Goal: Task Accomplishment & Management: Use online tool/utility

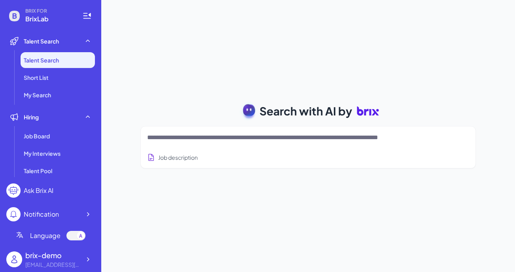
click at [179, 140] on textarea at bounding box center [298, 137] width 303 height 9
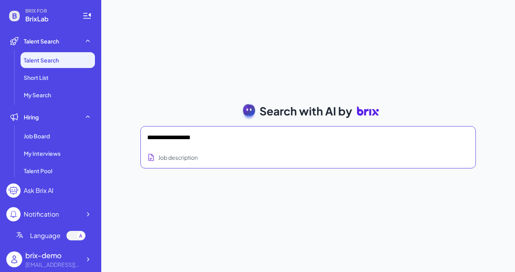
type textarea "**********"
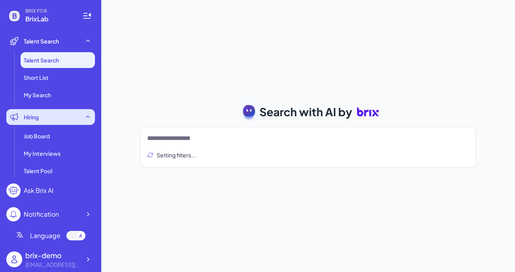
click at [55, 114] on div "Hiring" at bounding box center [50, 117] width 89 height 16
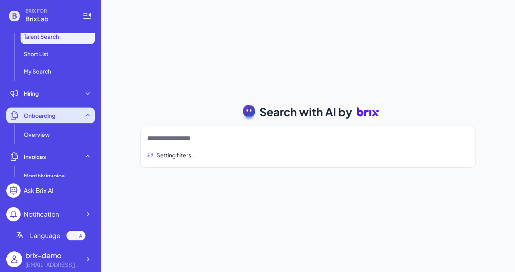
click at [59, 119] on div "Onboarding" at bounding box center [50, 116] width 89 height 16
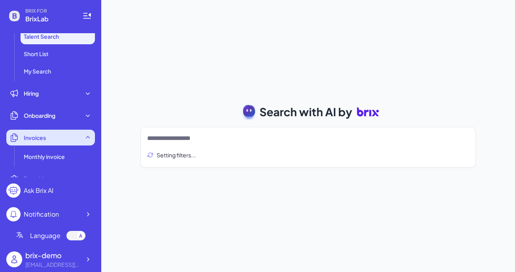
click at [72, 135] on div "Invoices" at bounding box center [50, 138] width 89 height 16
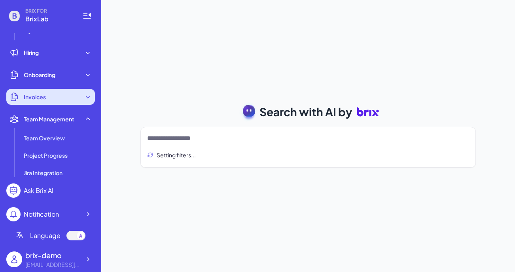
scroll to position [70, 0]
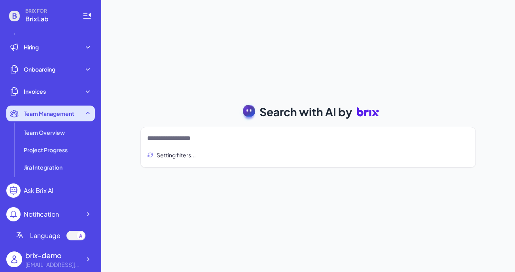
click at [68, 115] on span "Team Management" at bounding box center [49, 114] width 51 height 8
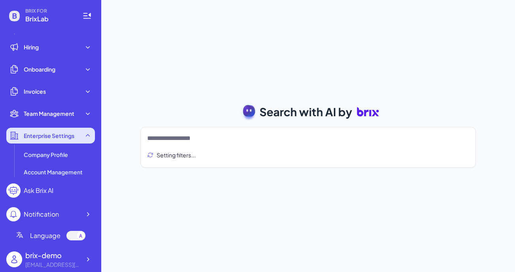
click at [67, 129] on div "Enterprise Settings" at bounding box center [50, 136] width 89 height 16
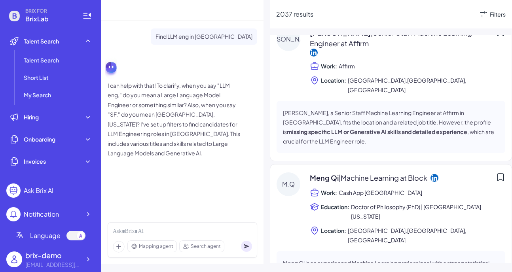
scroll to position [4432, 0]
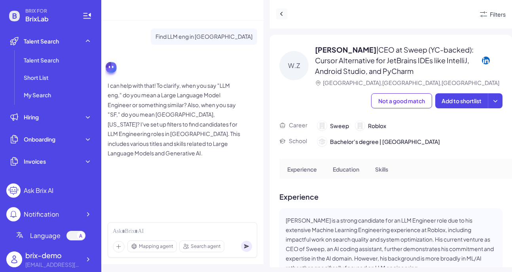
click at [280, 12] on icon at bounding box center [282, 14] width 8 height 8
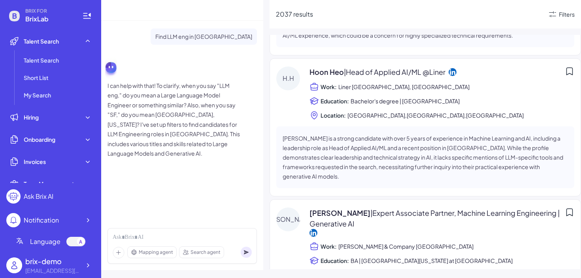
scroll to position [8064, 0]
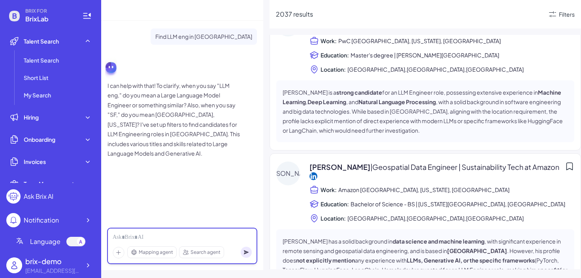
click at [175, 237] on div at bounding box center [182, 237] width 139 height 9
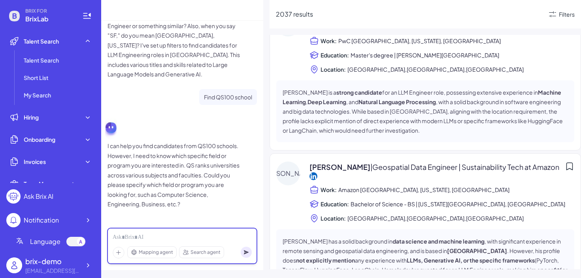
scroll to position [80, 0]
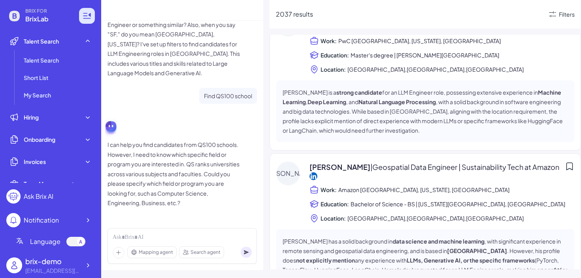
click at [83, 20] on icon at bounding box center [86, 15] width 9 height 9
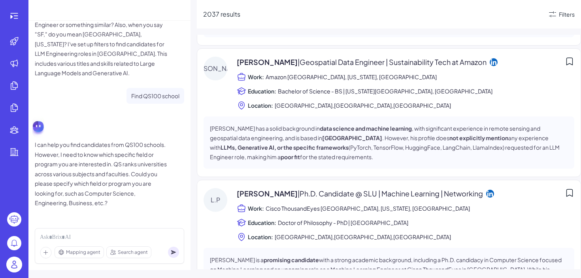
scroll to position [7483, 0]
click at [3, 14] on div at bounding box center [14, 16] width 25 height 16
click at [12, 14] on icon at bounding box center [13, 15] width 9 height 9
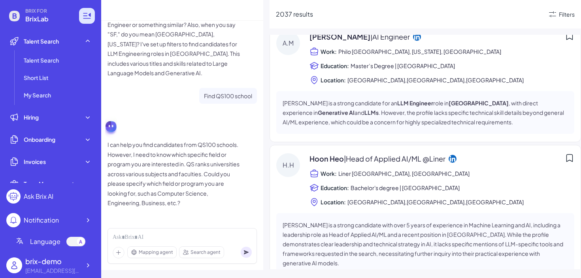
scroll to position [8064, 0]
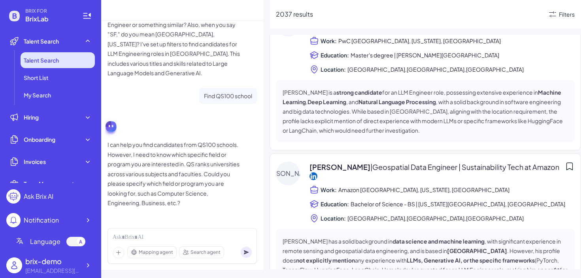
click at [41, 59] on span "Talent Search" at bounding box center [41, 60] width 35 height 8
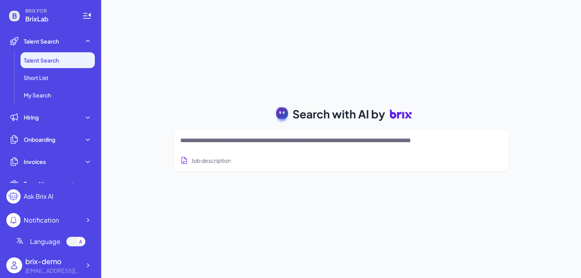
click at [268, 142] on textarea at bounding box center [331, 140] width 303 height 9
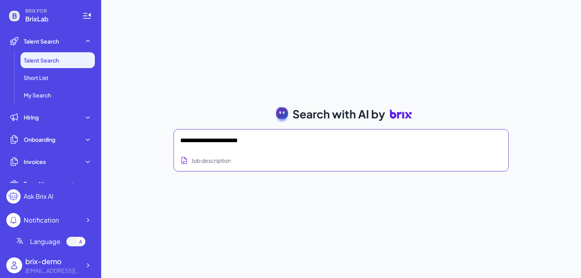
paste textarea "**********"
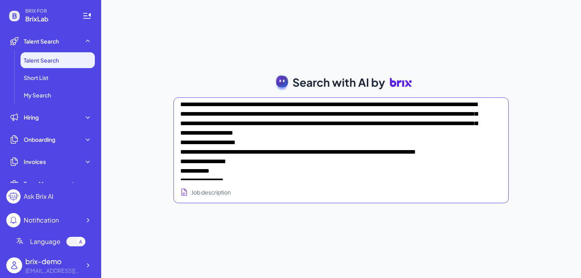
scroll to position [152, 0]
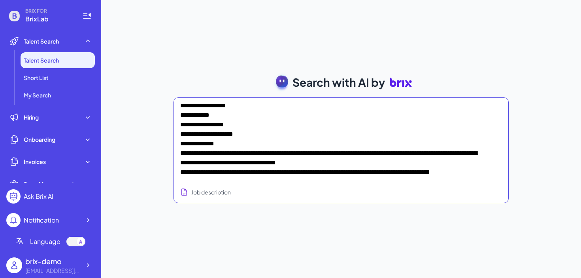
click at [313, 151] on textarea at bounding box center [331, 140] width 303 height 79
click at [229, 140] on textarea at bounding box center [331, 140] width 303 height 79
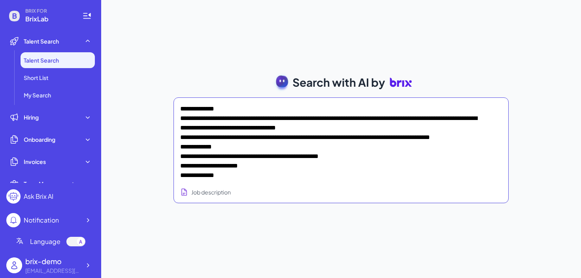
scroll to position [210, 0]
drag, startPoint x: 180, startPoint y: 116, endPoint x: 255, endPoint y: 260, distance: 162.8
click at [256, 260] on div "Search with AI by Job description Job Titles Location Years of Experience Techn…" at bounding box center [341, 139] width 480 height 278
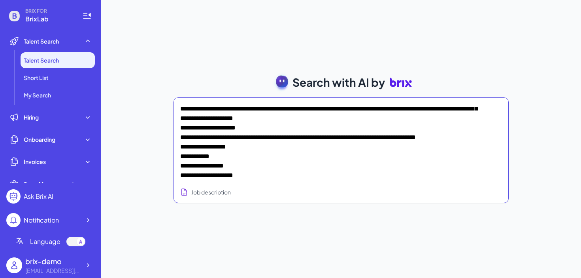
scroll to position [139, 0]
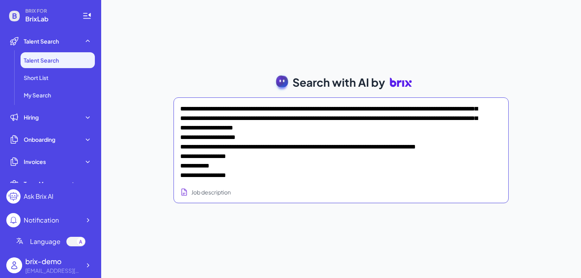
type textarea "**********"
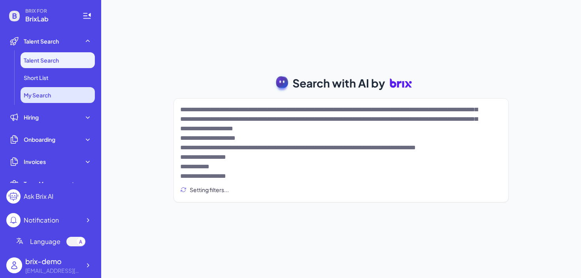
click at [64, 97] on li "My Search" at bounding box center [58, 95] width 74 height 16
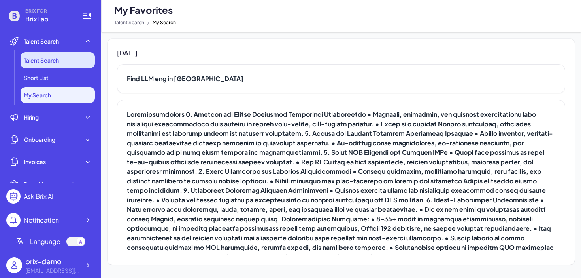
click at [64, 53] on li "Talent Search" at bounding box center [58, 60] width 74 height 16
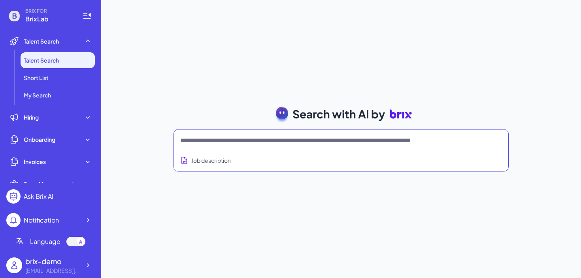
click at [209, 139] on textarea at bounding box center [331, 140] width 303 height 9
paste textarea "**********"
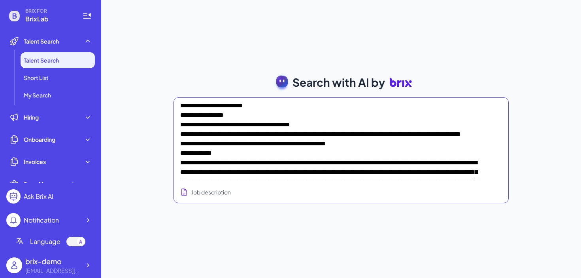
drag, startPoint x: 221, startPoint y: 135, endPoint x: 179, endPoint y: 113, distance: 47.8
click at [179, 113] on div "Job description" at bounding box center [341, 150] width 335 height 106
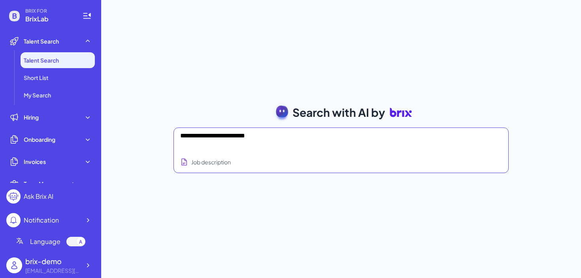
type textarea "**********"
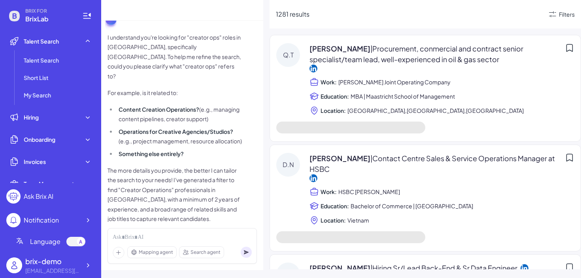
scroll to position [48, 0]
click at [149, 238] on div at bounding box center [182, 237] width 139 height 9
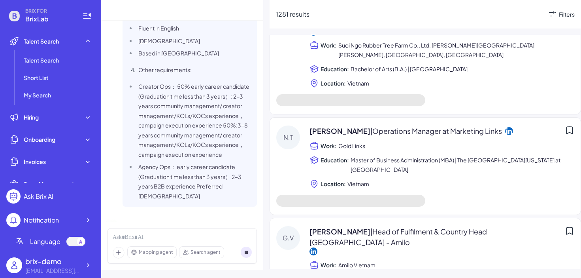
scroll to position [641, 0]
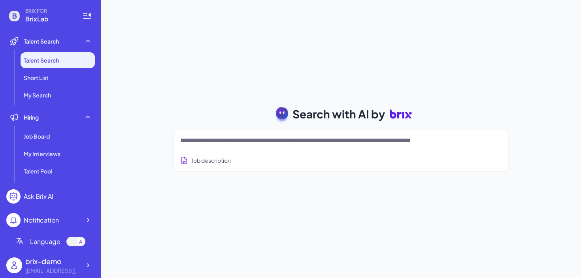
click at [212, 141] on textarea at bounding box center [331, 140] width 303 height 9
paste textarea "**********"
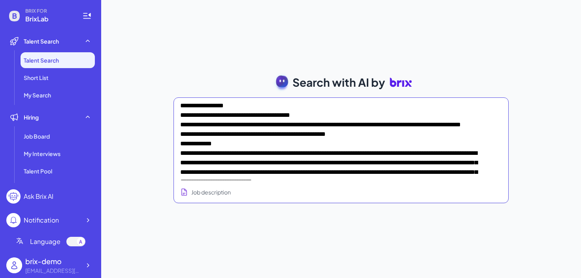
drag, startPoint x: 234, startPoint y: 177, endPoint x: 174, endPoint y: 112, distance: 88.2
click at [174, 112] on div "Job description" at bounding box center [341, 150] width 335 height 106
type textarea "**********"
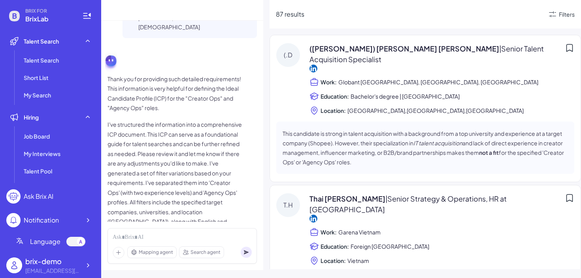
scroll to position [632, 0]
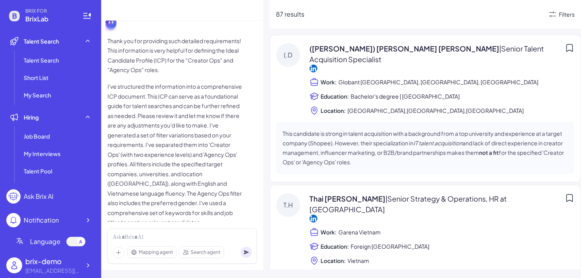
click at [160, 121] on p "I've structured the information into a comprehensive ICP document. This ICP can…" at bounding box center [175, 154] width 134 height 146
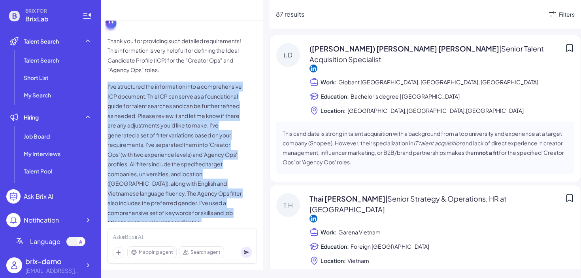
click at [169, 36] on p "Thank you for providing such detailed requirements! This information is very he…" at bounding box center [175, 55] width 134 height 39
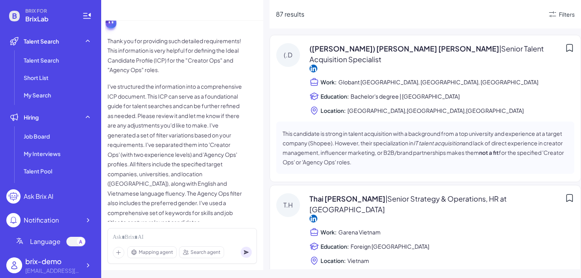
click at [169, 36] on p "Thank you for providing such detailed requirements! This information is very he…" at bounding box center [175, 55] width 134 height 39
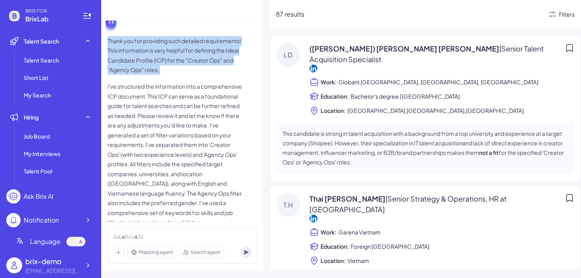
click at [160, 98] on p "I've structured the information into a comprehensive ICP document. This ICP can…" at bounding box center [175, 154] width 134 height 146
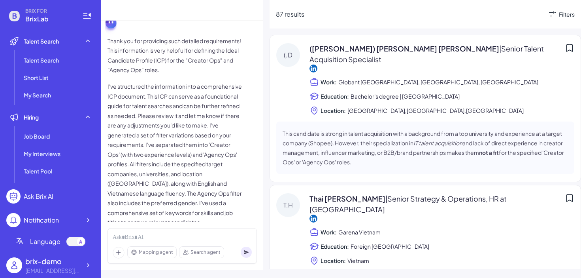
click at [160, 98] on p "I've structured the information into a comprehensive ICP document. This ICP can…" at bounding box center [175, 154] width 134 height 146
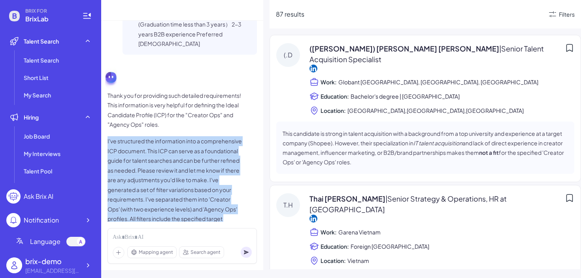
scroll to position [578, 0]
click at [160, 92] on p "Thank you for providing such detailed requirements! This information is very he…" at bounding box center [175, 109] width 134 height 39
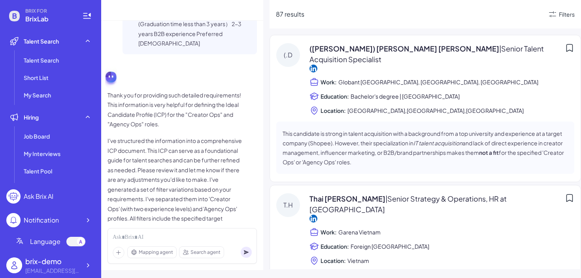
click at [160, 92] on p "Thank you for providing such detailed requirements! This information is very he…" at bounding box center [175, 109] width 134 height 39
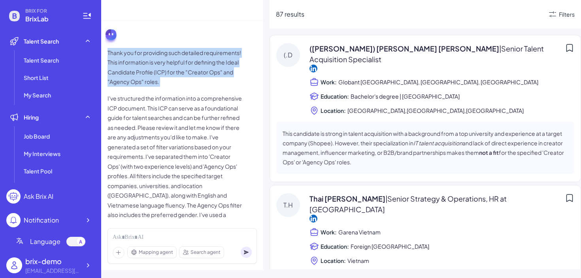
scroll to position [619, 0]
click at [162, 49] on p "Thank you for providing such detailed requirements! This information is very he…" at bounding box center [175, 68] width 134 height 39
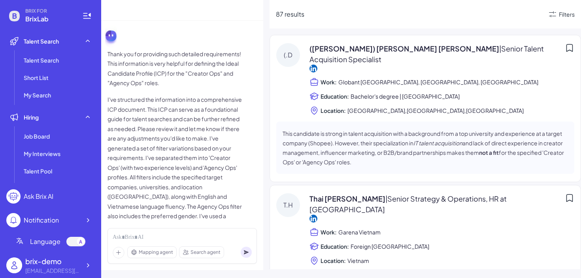
click at [162, 49] on p "Thank you for providing such detailed requirements! This information is very he…" at bounding box center [175, 68] width 134 height 39
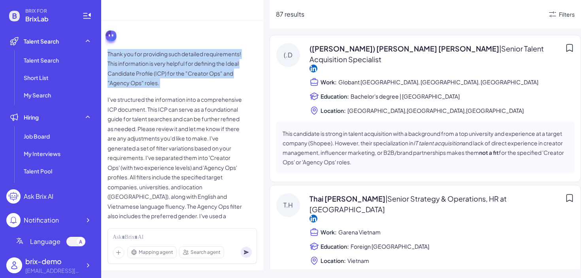
click at [162, 101] on p "I've structured the information into a comprehensive ICP document. This ICP can…" at bounding box center [175, 168] width 134 height 146
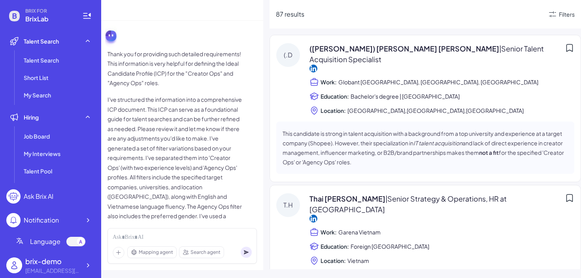
click at [162, 101] on p "I've structured the information into a comprehensive ICP document. This ICP can…" at bounding box center [175, 168] width 134 height 146
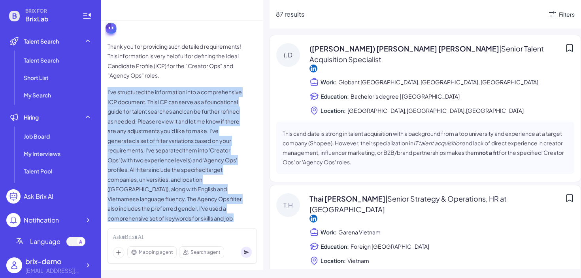
scroll to position [623, 0]
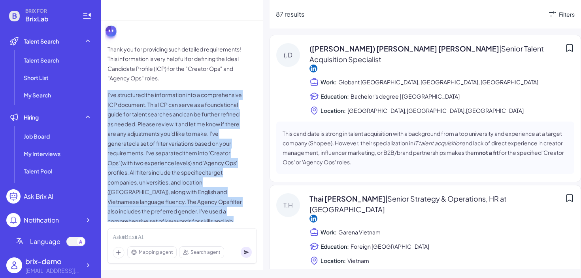
click at [171, 53] on p "Thank you for providing such detailed requirements! This information is very he…" at bounding box center [175, 63] width 134 height 39
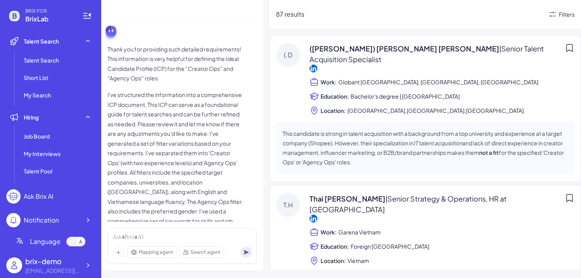
click at [171, 53] on p "Thank you for providing such detailed requirements! This information is very he…" at bounding box center [175, 63] width 134 height 39
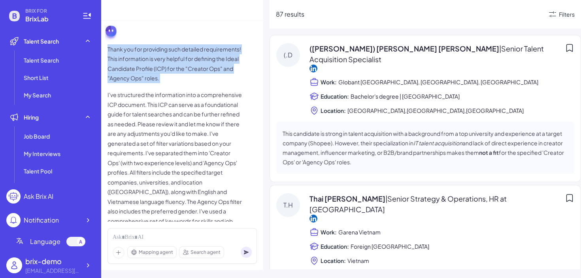
click at [171, 125] on p "I've structured the information into a comprehensive ICP document. This ICP can…" at bounding box center [175, 163] width 134 height 146
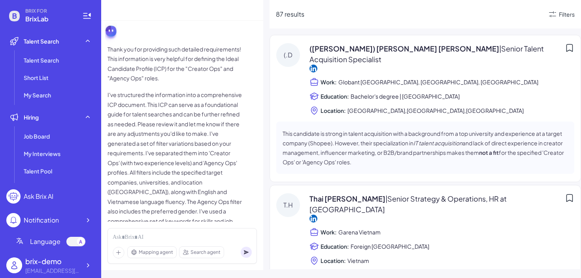
click at [171, 125] on p "I've structured the information into a comprehensive ICP document. This ICP can…" at bounding box center [175, 163] width 134 height 146
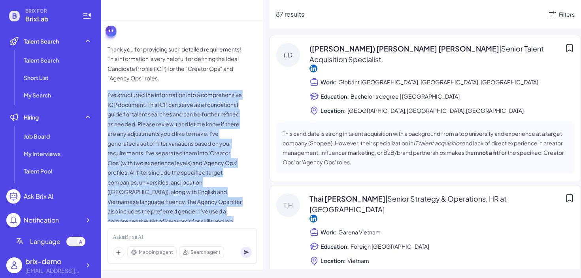
click at [171, 125] on p "I've structured the information into a comprehensive ICP document. This ICP can…" at bounding box center [175, 163] width 134 height 146
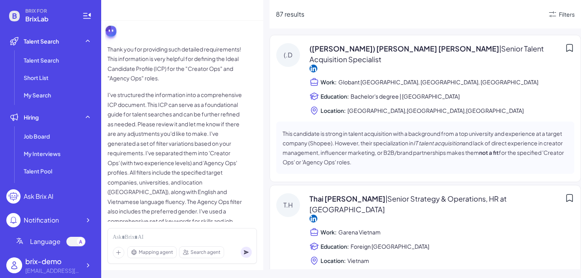
click at [171, 125] on p "I've structured the information into a comprehensive ICP document. This ICP can…" at bounding box center [175, 163] width 134 height 146
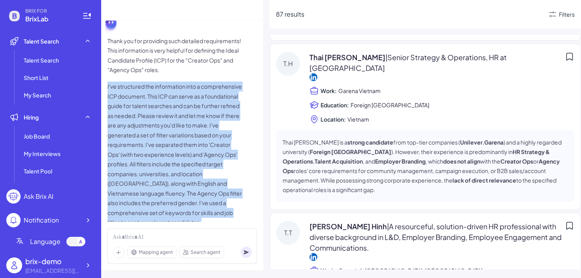
scroll to position [0, 0]
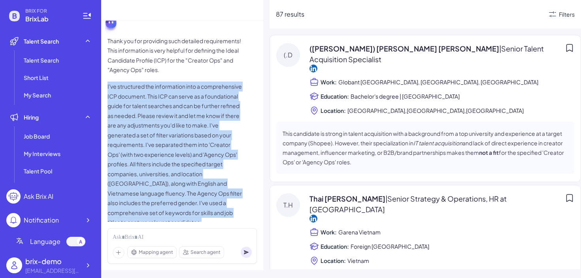
click at [227, 134] on p "I've structured the information into a comprehensive ICP document. This ICP can…" at bounding box center [175, 154] width 134 height 146
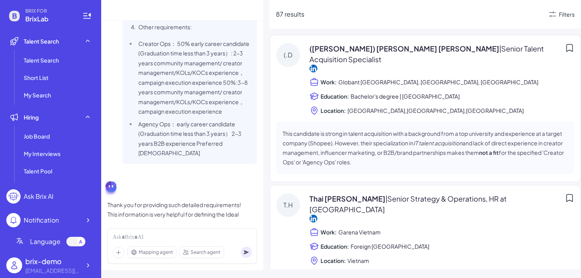
scroll to position [632, 0]
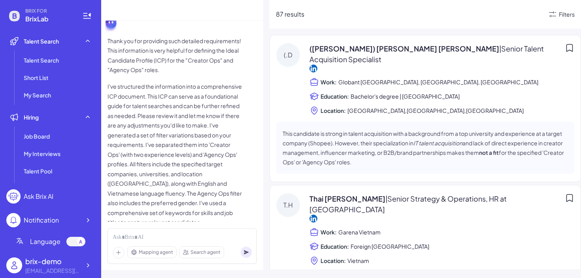
click at [408, 54] on div "(Fiona) Dang Phuong Linh | Senior Talent Acquisition Specialist Work: Globant H…" at bounding box center [442, 79] width 265 height 72
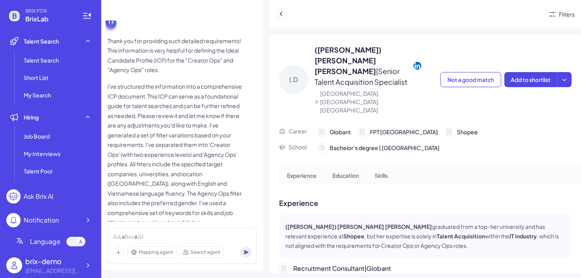
click at [283, 17] on icon at bounding box center [282, 14] width 8 height 8
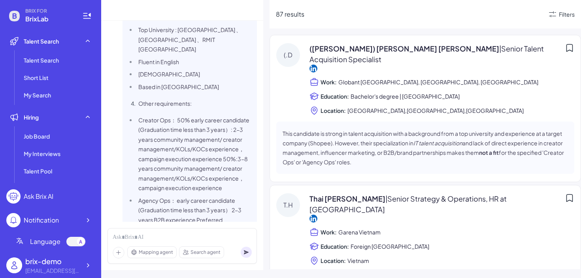
scroll to position [632, 0]
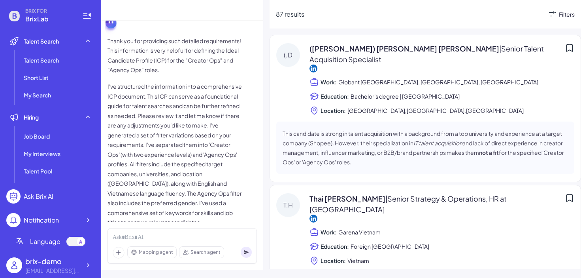
click at [566, 13] on div "Filters" at bounding box center [567, 14] width 16 height 8
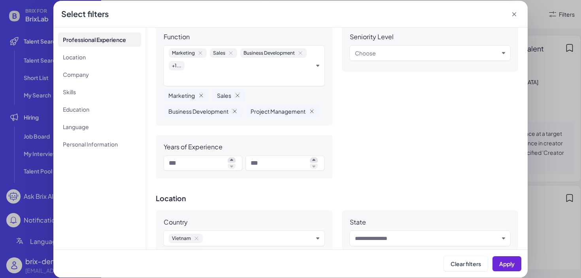
scroll to position [5, 0]
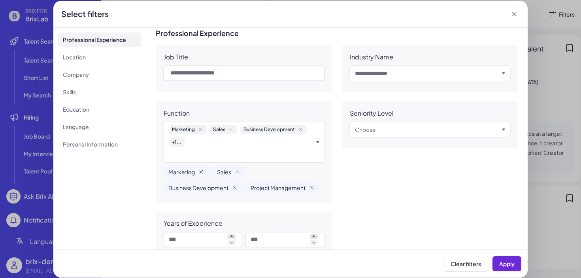
click at [201, 172] on icon "Remove Marketing" at bounding box center [201, 172] width 6 height 6
click at [187, 170] on icon "Remove Sales" at bounding box center [189, 172] width 6 height 6
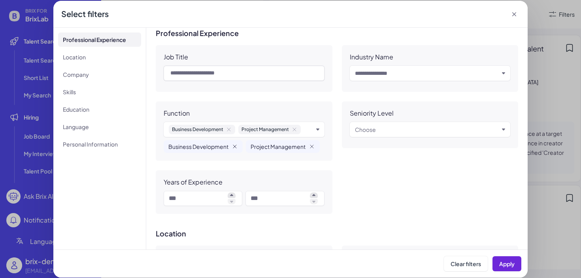
click at [235, 146] on icon "Remove Business Development" at bounding box center [235, 146] width 6 height 6
click at [227, 148] on icon "Remove Project Management" at bounding box center [230, 146] width 6 height 6
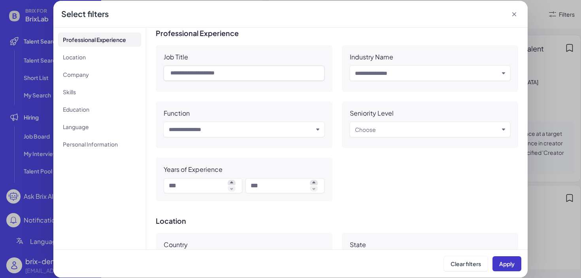
click at [507, 267] on button "Apply" at bounding box center [507, 263] width 29 height 15
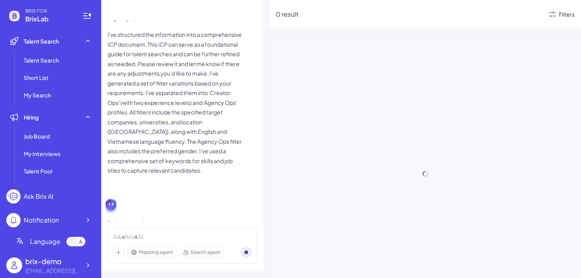
scroll to position [632, 0]
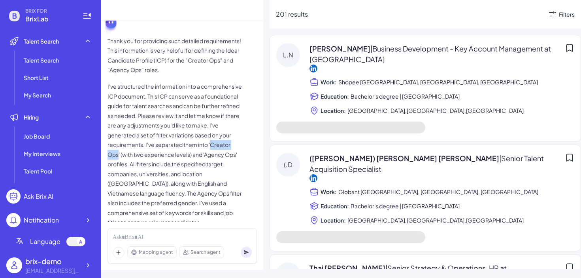
drag, startPoint x: 120, startPoint y: 135, endPoint x: 151, endPoint y: 134, distance: 30.9
click at [151, 134] on p "I've structured the information into a comprehensive ICP document. This ICP can…" at bounding box center [175, 154] width 134 height 146
copy p "Creator Ops"
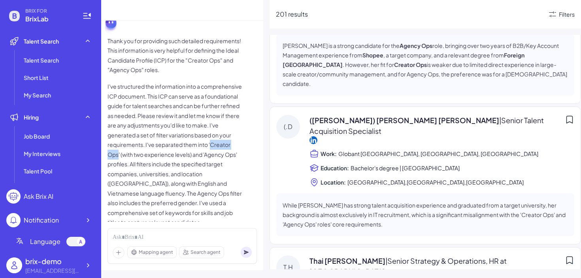
scroll to position [0, 0]
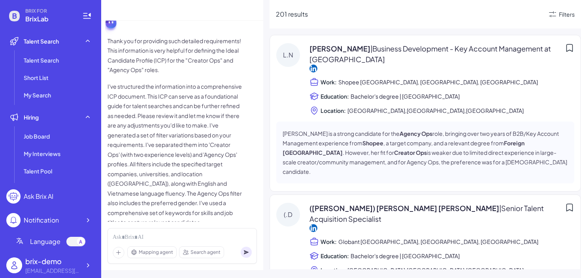
click at [558, 16] on div "Filters" at bounding box center [561, 13] width 27 height 9
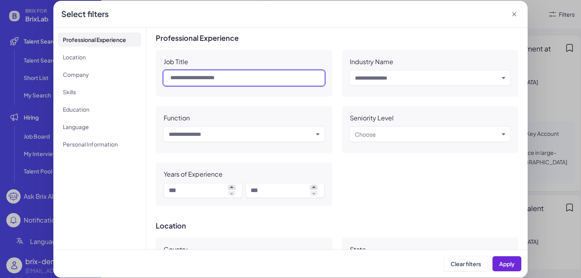
click at [209, 78] on input "text" at bounding box center [244, 77] width 161 height 15
paste input "**********"
type input "**********"
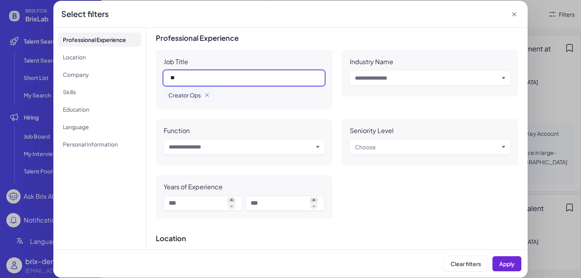
type input "*"
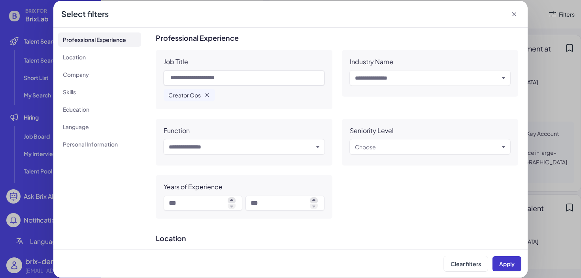
click at [509, 265] on span "Apply" at bounding box center [507, 263] width 15 height 7
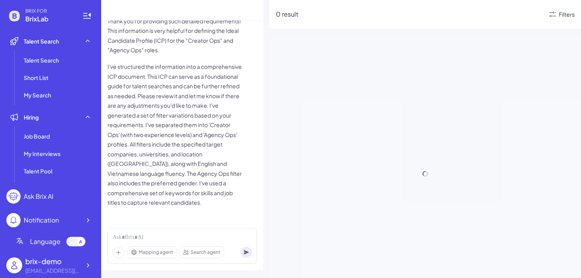
scroll to position [632, 0]
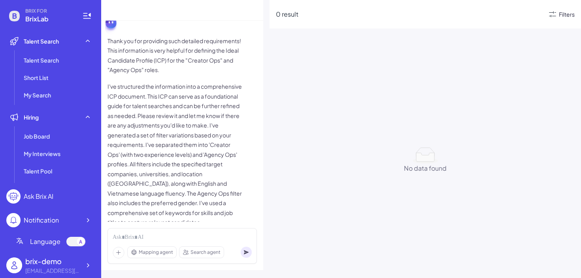
click at [565, 14] on div "Filters" at bounding box center [567, 14] width 16 height 8
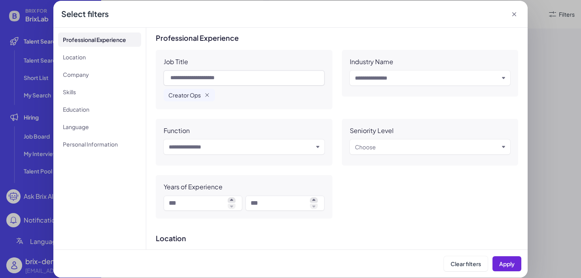
click at [209, 96] on icon "button" at bounding box center [207, 95] width 6 height 6
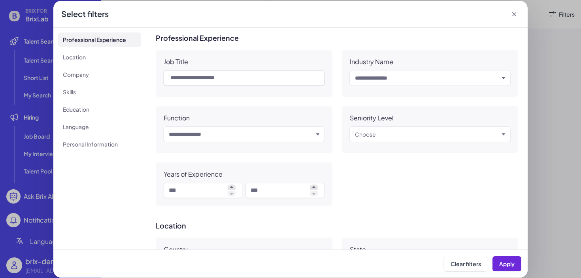
click at [496, 252] on div "Clear filters Apply" at bounding box center [290, 263] width 475 height 28
click at [504, 261] on span "Apply" at bounding box center [507, 263] width 15 height 7
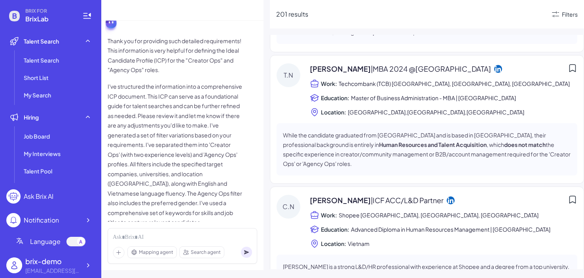
scroll to position [0, 0]
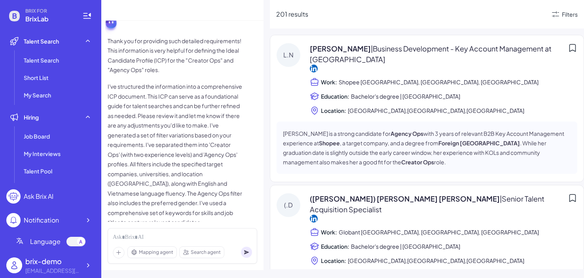
click at [298, 54] on div "L.N" at bounding box center [288, 55] width 24 height 24
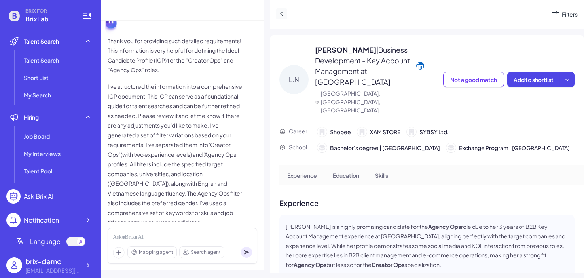
click at [282, 9] on button at bounding box center [281, 13] width 11 height 11
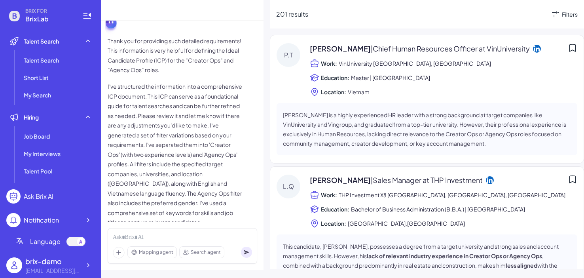
scroll to position [1345, 0]
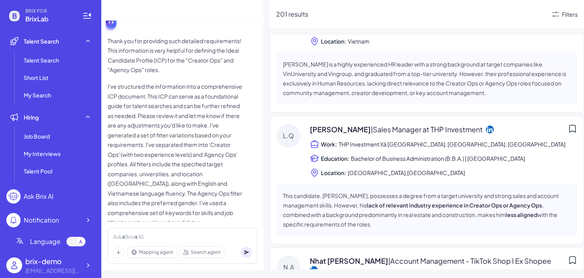
click at [382, 201] on strong "lack of relevant industry experience in Creator Ops or Agency Ops" at bounding box center [454, 204] width 175 height 7
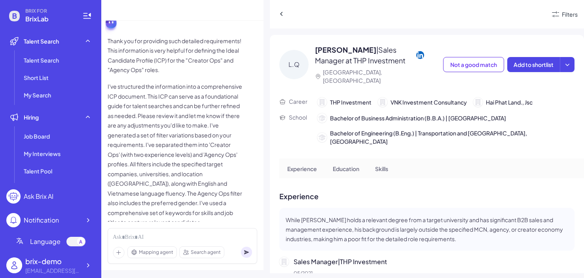
click at [278, 21] on div "Filters" at bounding box center [427, 14] width 314 height 28
click at [280, 19] on button at bounding box center [281, 13] width 11 height 11
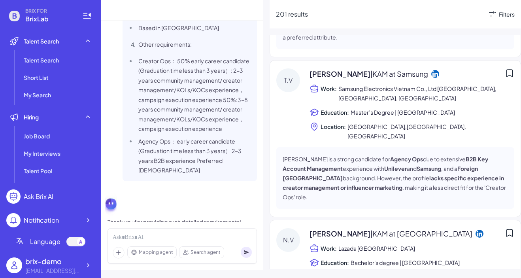
scroll to position [631, 0]
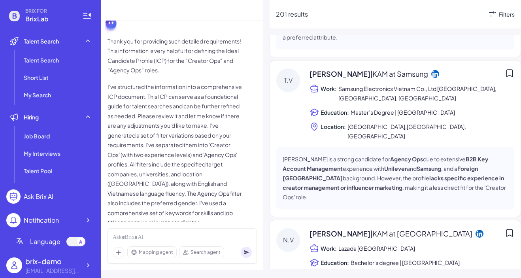
click at [218, 111] on p "I've structured the information into a comprehensive ICP document. This ICP can…" at bounding box center [175, 155] width 134 height 146
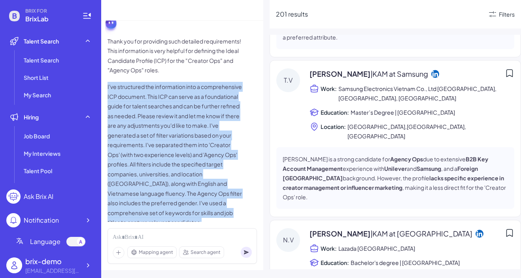
click at [218, 111] on p "I've structured the information into a comprehensive ICP document. This ICP can…" at bounding box center [175, 155] width 134 height 146
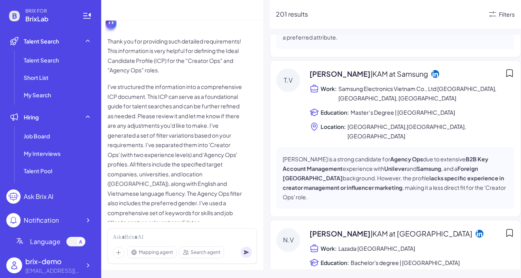
click at [218, 111] on p "I've structured the information into a comprehensive ICP document. This ICP can…" at bounding box center [175, 155] width 134 height 146
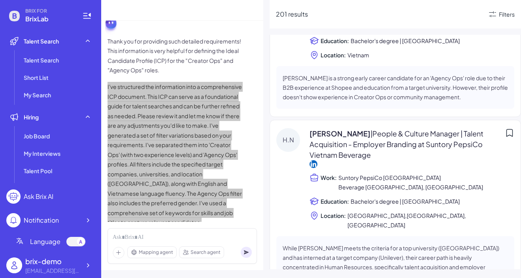
scroll to position [12224, 0]
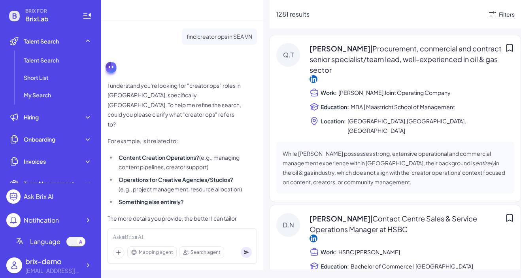
scroll to position [2130, 0]
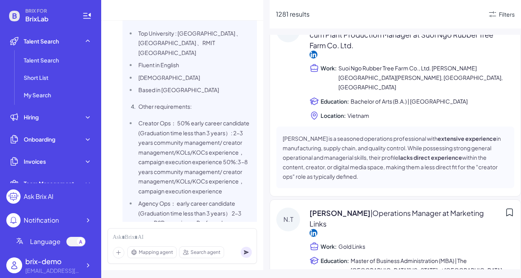
click at [166, 136] on li "Creator Ops： 50% early career candidate (Graduation time less than 3 years）: 2-…" at bounding box center [194, 157] width 116 height 78
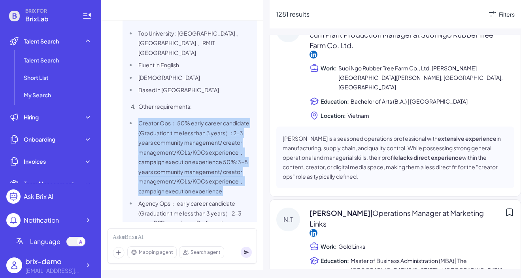
click at [169, 186] on ul "Creator Ops： 50% early career candidate (Graduation time less than 3 years）: 2-…" at bounding box center [189, 177] width 125 height 119
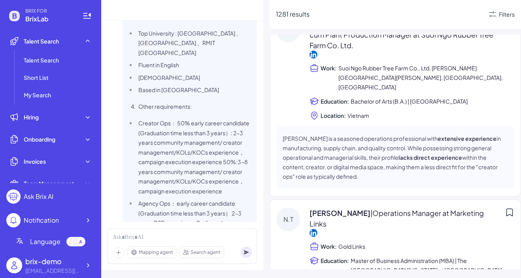
click at [169, 186] on ul "Creator Ops： 50% early career candidate (Graduation time less than 3 years）: 2-…" at bounding box center [189, 177] width 125 height 119
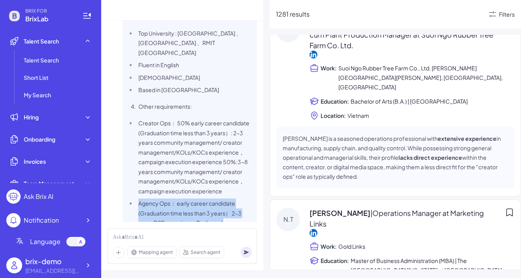
click at [170, 201] on li "Agency Ops： early career candidate (Graduation time less than 3 years） 2-3 year…" at bounding box center [194, 218] width 116 height 39
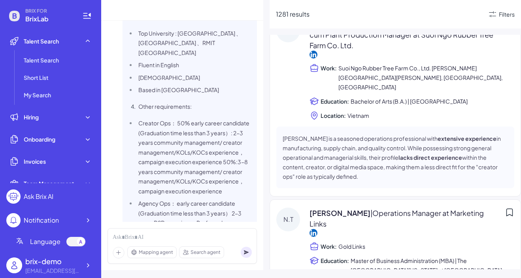
click at [170, 201] on li "Agency Ops： early career candidate (Graduation time less than 3 years） 2-3 year…" at bounding box center [194, 218] width 116 height 39
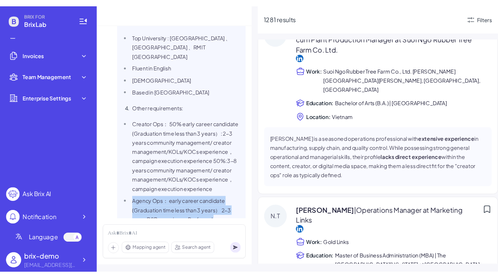
scroll to position [0, 0]
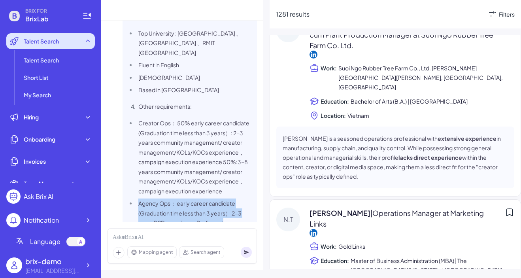
click at [85, 44] on icon at bounding box center [88, 41] width 8 height 8
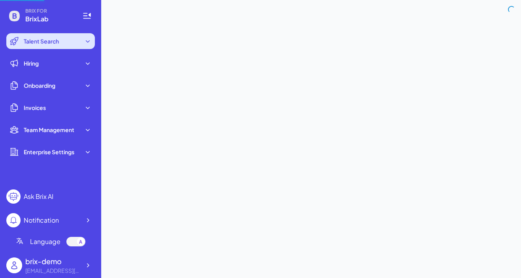
click at [85, 44] on icon at bounding box center [88, 41] width 8 height 8
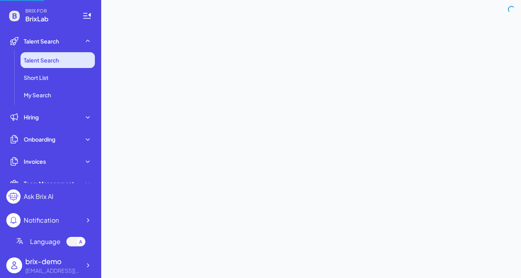
click at [78, 64] on li "Talent Search" at bounding box center [58, 60] width 74 height 16
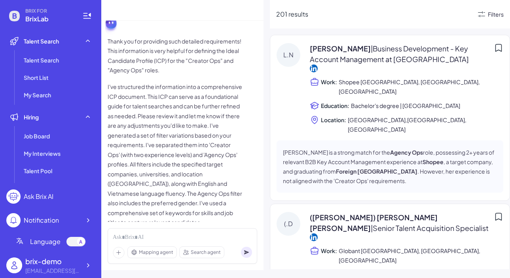
click at [488, 17] on div "Filters" at bounding box center [496, 14] width 16 height 8
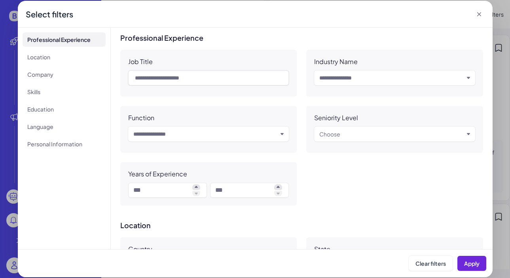
click at [481, 11] on icon at bounding box center [479, 14] width 8 height 8
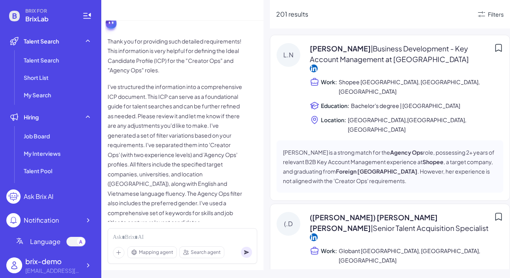
click at [211, 82] on p "I've structured the information into a comprehensive ICP document. This ICP can…" at bounding box center [175, 155] width 134 height 146
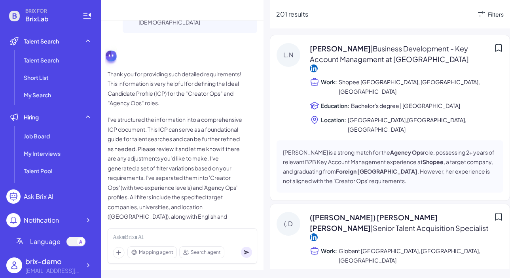
scroll to position [552, 0]
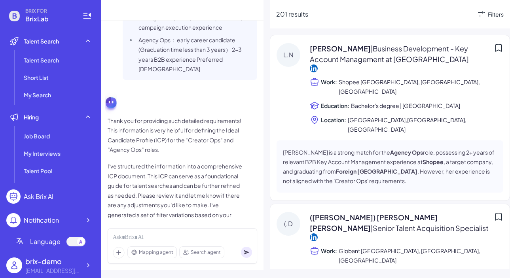
click at [195, 116] on p "Thank you for providing such detailed requirements! This information is very he…" at bounding box center [175, 135] width 134 height 39
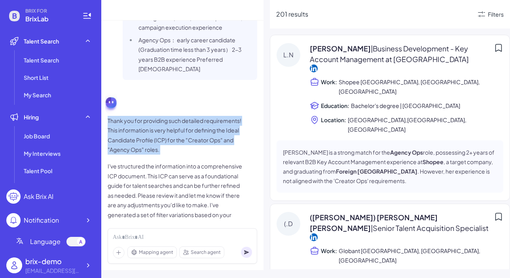
click at [196, 182] on p "I've structured the information into a comprehensive ICP document. This ICP can…" at bounding box center [175, 234] width 134 height 146
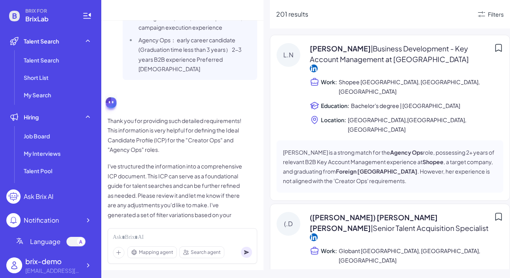
click at [196, 182] on p "I've structured the information into a comprehensive ICP document. This ICP can…" at bounding box center [175, 234] width 134 height 146
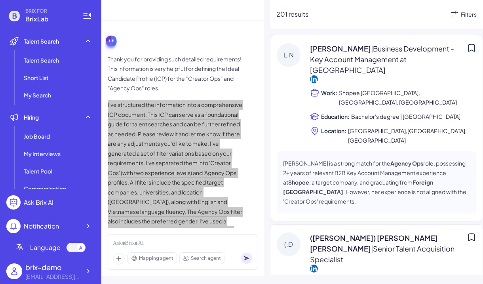
scroll to position [626, 0]
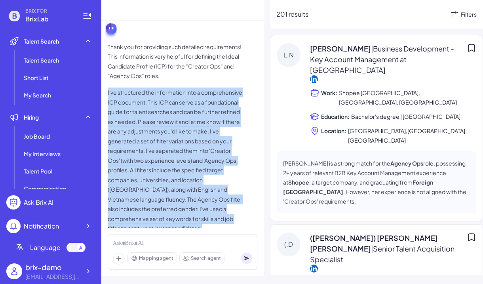
click at [257, 153] on div "Thank you for providing such detailed requirements! This information is very he…" at bounding box center [183, 137] width 150 height 191
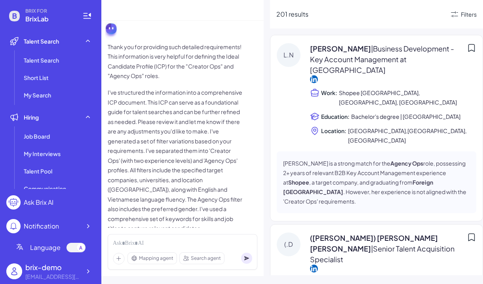
click at [257, 153] on div "Thank you for providing such detailed requirements! This information is very he…" at bounding box center [183, 137] width 150 height 191
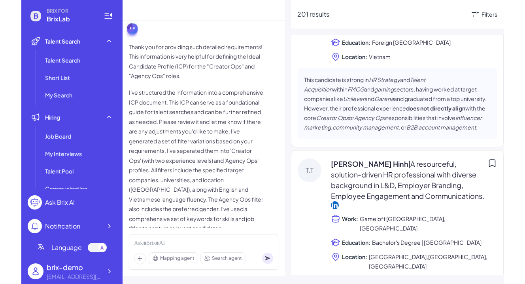
scroll to position [0, 0]
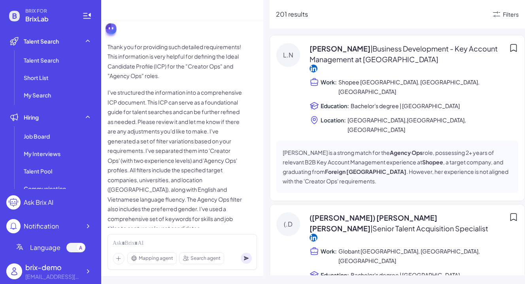
click at [200, 256] on span "Search agent" at bounding box center [206, 257] width 30 height 7
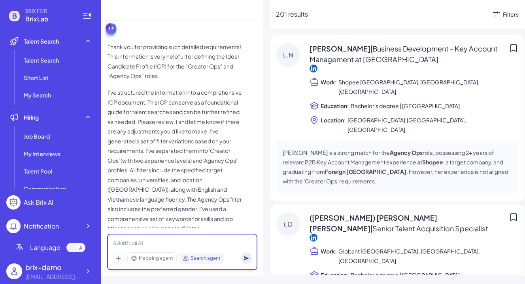
click at [182, 242] on div at bounding box center [182, 243] width 139 height 9
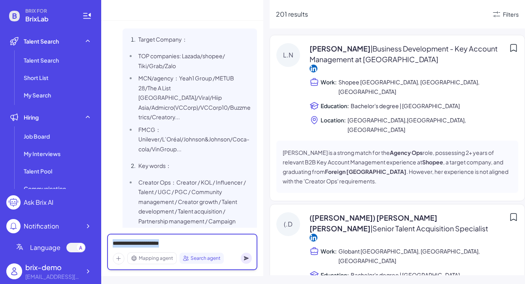
scroll to position [626, 0]
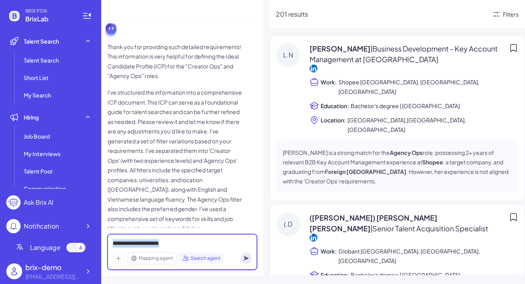
click at [182, 243] on div "**********" at bounding box center [182, 243] width 139 height 9
click at [176, 244] on div "**********" at bounding box center [182, 243] width 139 height 9
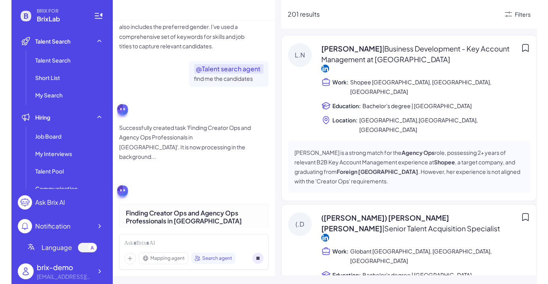
scroll to position [820, 0]
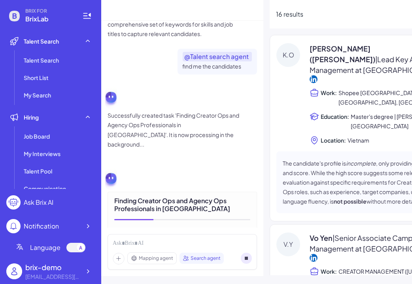
click at [172, 197] on div "Finding Creator Ops and Agency Ops Professionals in Vietnam" at bounding box center [182, 205] width 136 height 16
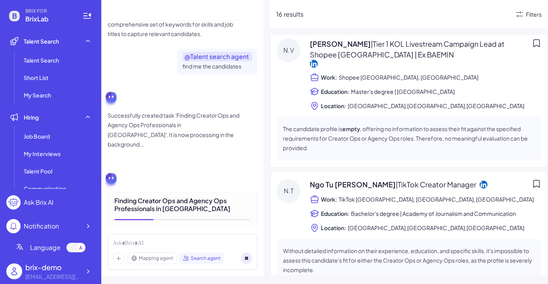
scroll to position [0, 0]
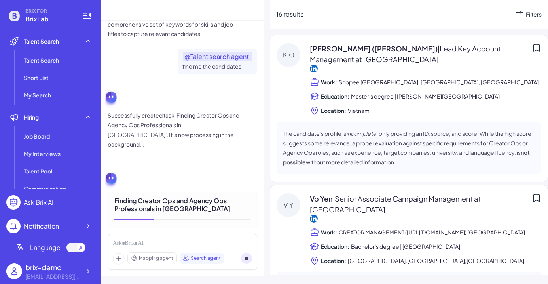
click at [353, 151] on p "The candidate's profile is incomplete , only providing an ID, source, and score…" at bounding box center [409, 148] width 252 height 38
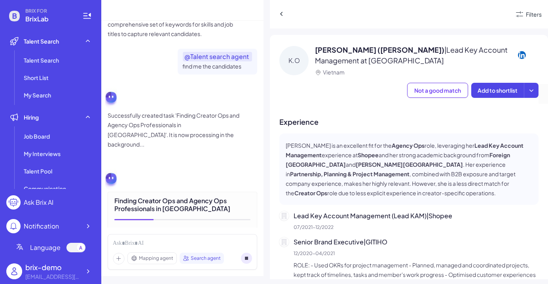
scroll to position [95, 0]
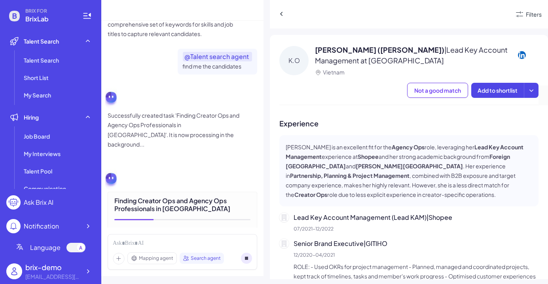
click at [353, 151] on p "Kieu Oanh Tran is an excellent fit for the Agency Ops role, leveraging her Lead…" at bounding box center [409, 170] width 246 height 57
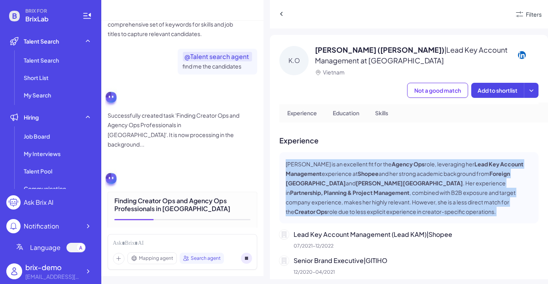
scroll to position [89, 0]
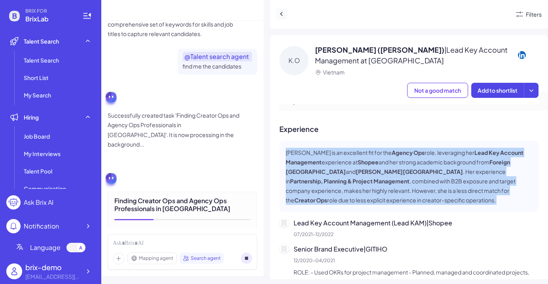
click at [286, 17] on button at bounding box center [281, 13] width 11 height 11
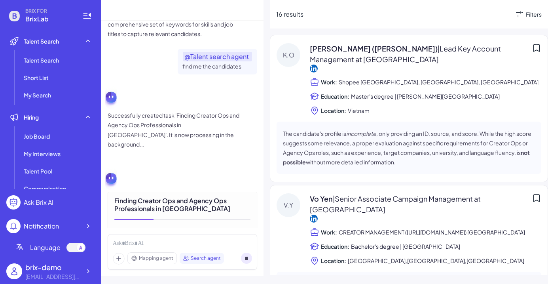
click at [349, 115] on span "Vietnam" at bounding box center [359, 110] width 22 height 9
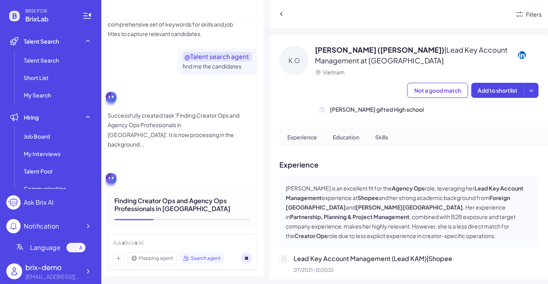
scroll to position [49, 0]
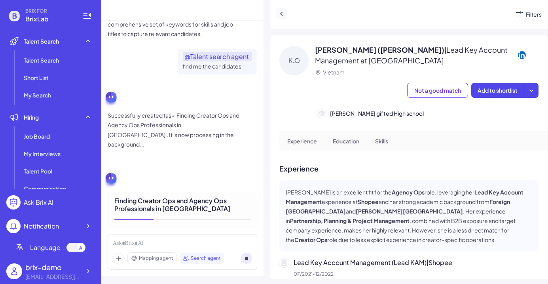
click at [284, 15] on icon at bounding box center [282, 14] width 8 height 8
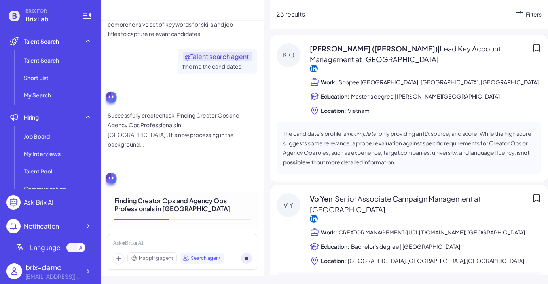
click at [356, 93] on span "Master's degree | Nottingham Trent University" at bounding box center [425, 95] width 149 height 9
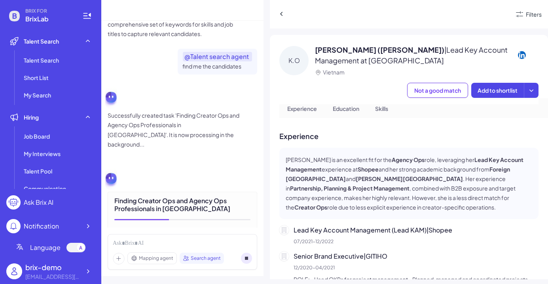
scroll to position [83, 0]
click at [283, 13] on icon at bounding box center [282, 14] width 8 height 8
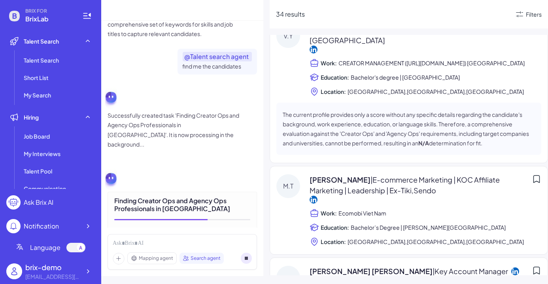
click at [379, 202] on div "Minh Trinh | E-commerce Marketing | KOC Affiliate Marketing | Leadership | Ex-T…" at bounding box center [421, 188] width 222 height 29
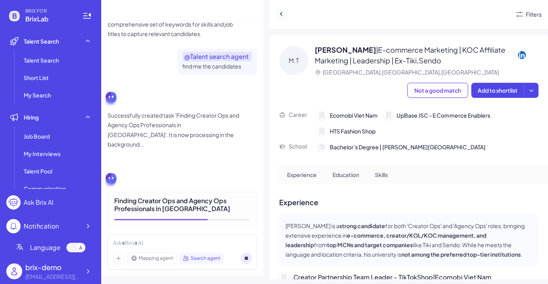
click at [286, 17] on button at bounding box center [281, 13] width 11 height 11
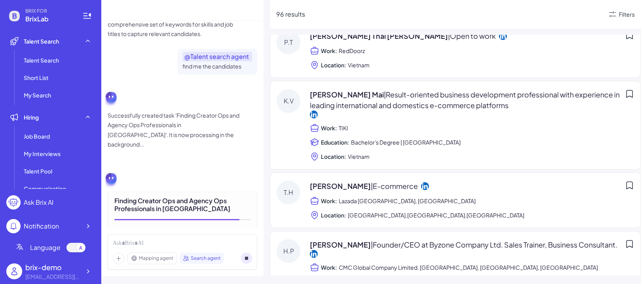
scroll to position [6362, 0]
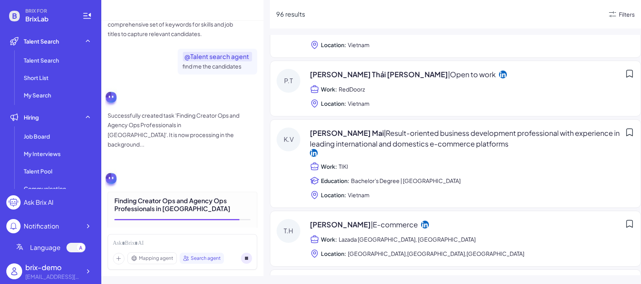
click at [521, 10] on div "Filters" at bounding box center [627, 14] width 16 height 8
click at [521, 16] on div "Filters" at bounding box center [621, 13] width 27 height 9
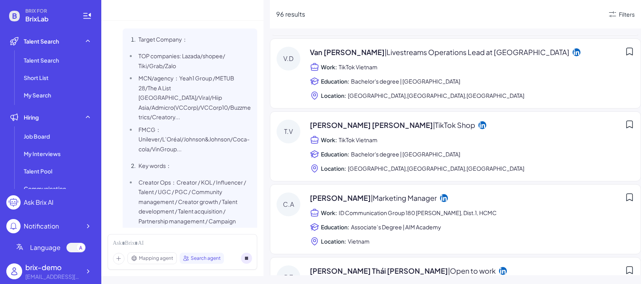
scroll to position [4, 0]
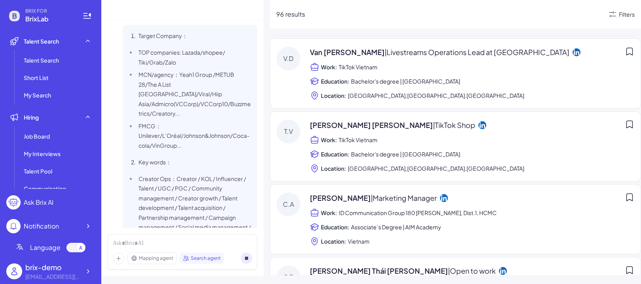
click at [521, 16] on icon at bounding box center [612, 14] width 7 height 6
click at [521, 16] on div "Filters" at bounding box center [627, 14] width 16 height 8
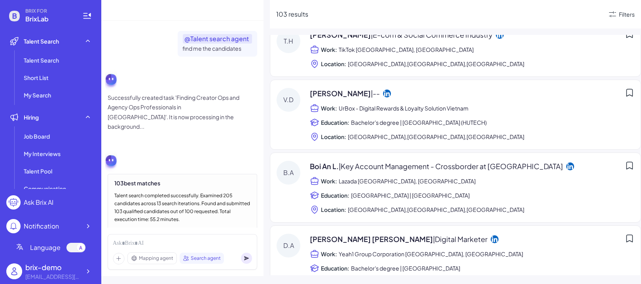
scroll to position [8116, 0]
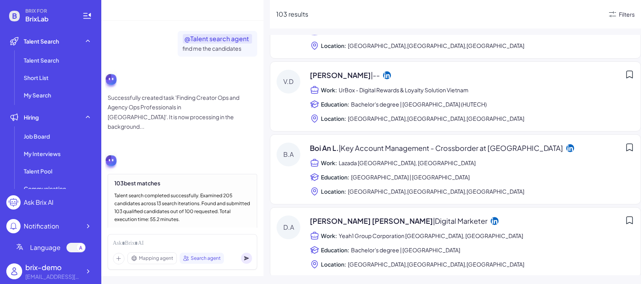
click at [521, 13] on div "Filters" at bounding box center [627, 14] width 16 height 8
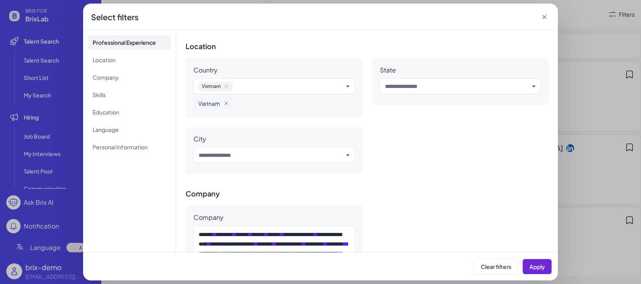
scroll to position [253, 0]
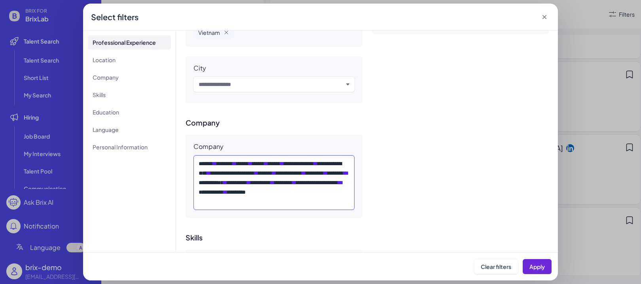
click at [263, 164] on div "**********" at bounding box center [274, 182] width 151 height 47
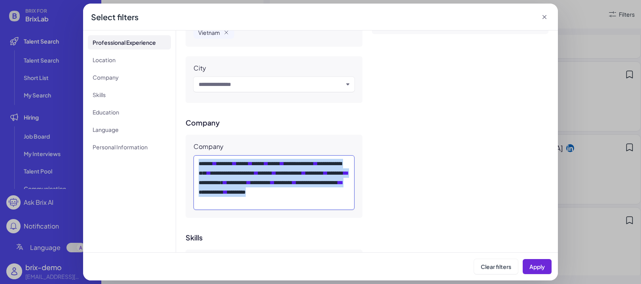
click at [263, 164] on div "**********" at bounding box center [274, 182] width 151 height 47
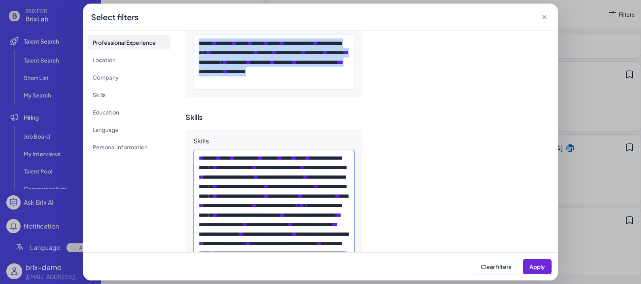
click at [304, 180] on span "**" at bounding box center [306, 177] width 4 height 6
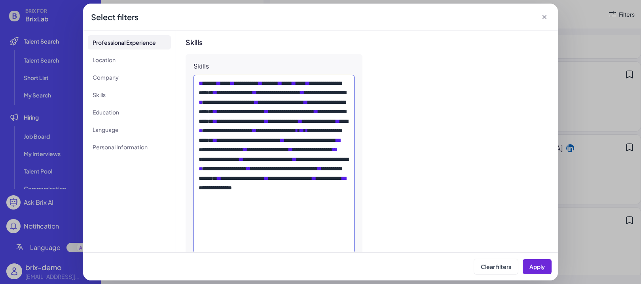
scroll to position [449, 0]
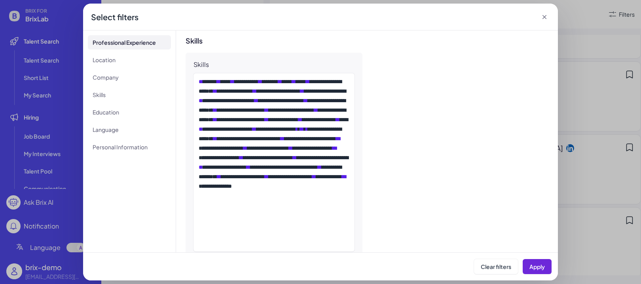
click at [521, 18] on icon at bounding box center [544, 17] width 8 height 8
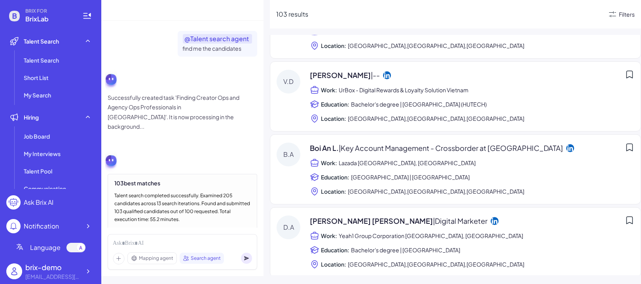
click at [521, 11] on div "Filters" at bounding box center [627, 14] width 16 height 8
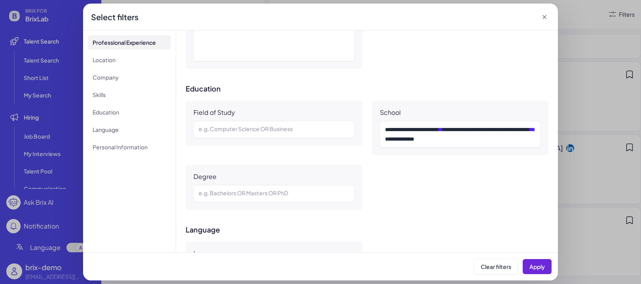
scroll to position [766, 0]
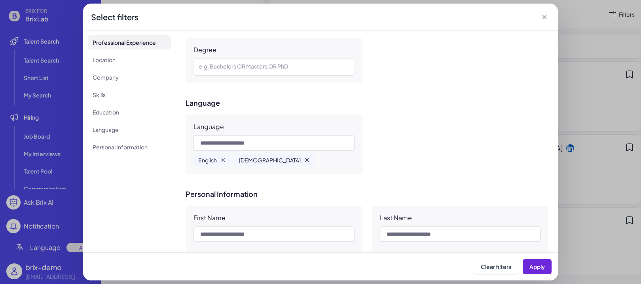
click at [304, 161] on icon "button" at bounding box center [307, 160] width 6 height 6
click at [222, 161] on icon "button" at bounding box center [223, 159] width 3 height 3
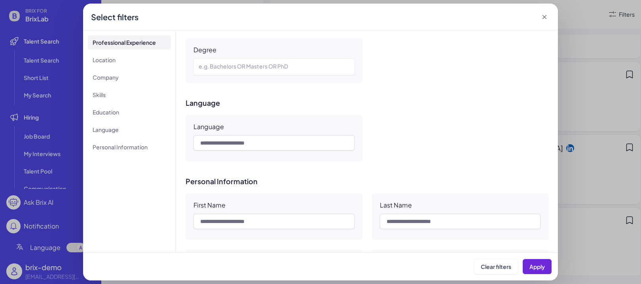
scroll to position [888, 0]
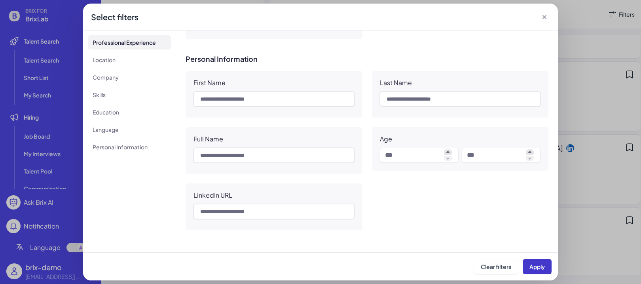
click at [521, 265] on span "Apply" at bounding box center [536, 266] width 15 height 7
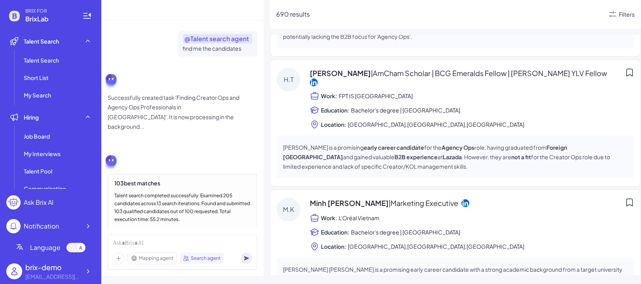
scroll to position [351, 0]
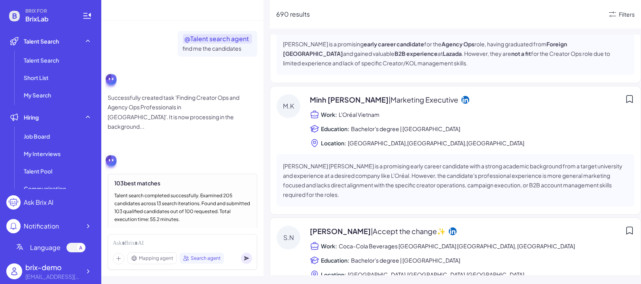
click at [162, 235] on div "Mapping agent Search agent" at bounding box center [183, 252] width 150 height 36
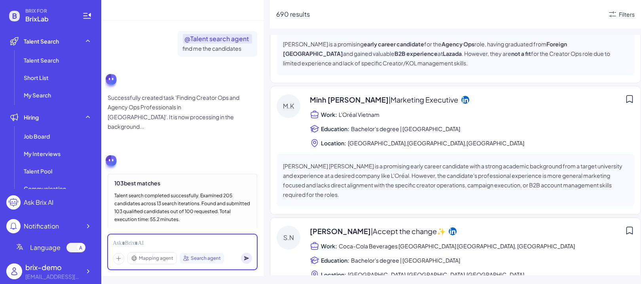
click at [163, 240] on div at bounding box center [182, 243] width 139 height 9
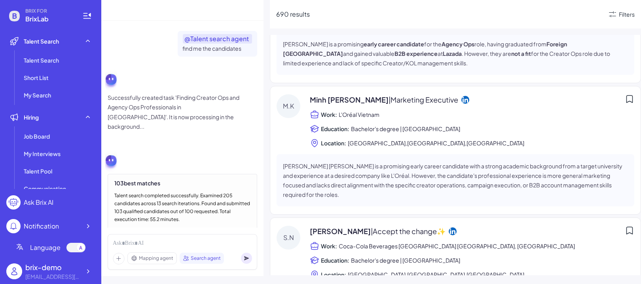
click at [204, 261] on div "Search agent" at bounding box center [202, 257] width 44 height 11
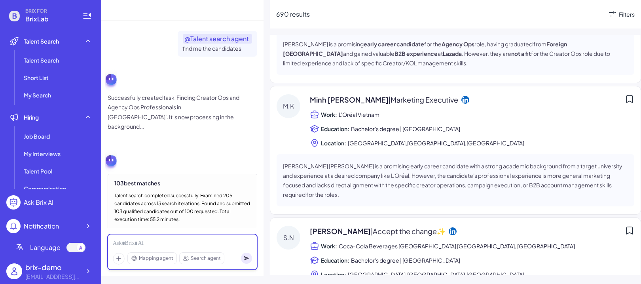
click at [193, 241] on div at bounding box center [182, 243] width 139 height 9
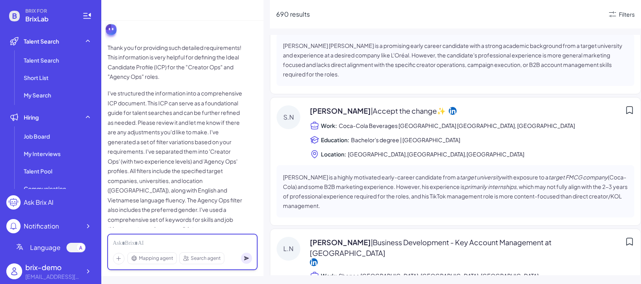
scroll to position [778, 0]
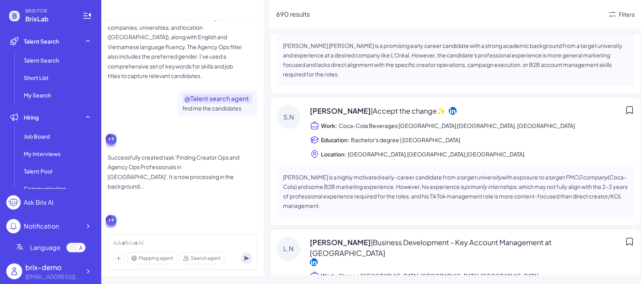
click at [170, 239] on div "Mapping agent Search agent" at bounding box center [183, 252] width 150 height 36
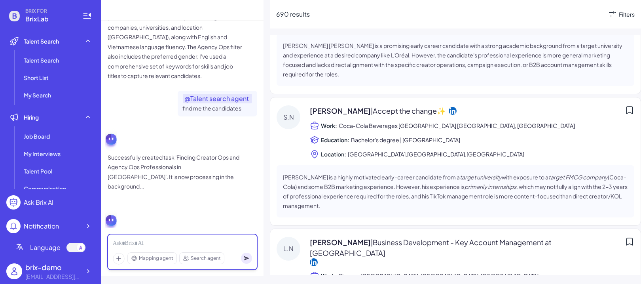
click at [170, 243] on div at bounding box center [182, 243] width 139 height 9
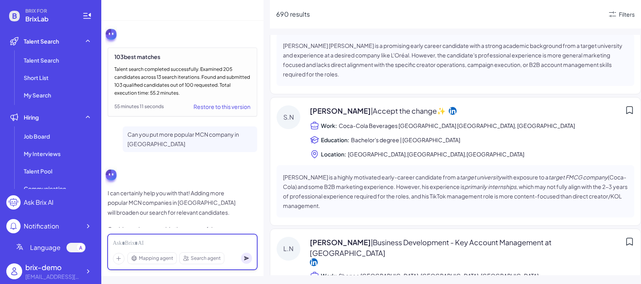
scroll to position [965, 0]
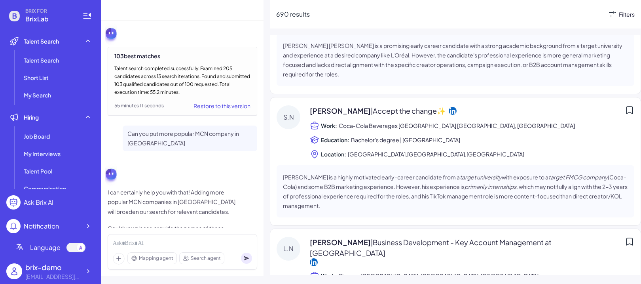
click at [521, 18] on div "Filters" at bounding box center [627, 14] width 16 height 8
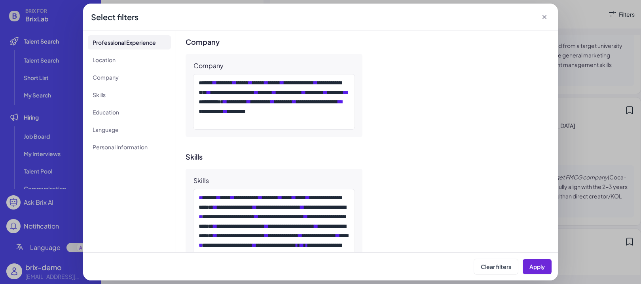
scroll to position [333, 0]
click at [521, 17] on icon at bounding box center [544, 17] width 8 height 8
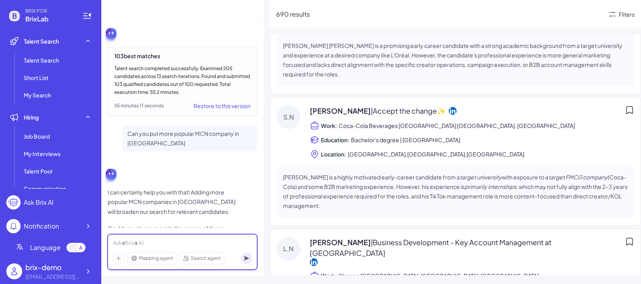
click at [194, 243] on div at bounding box center [182, 243] width 139 height 9
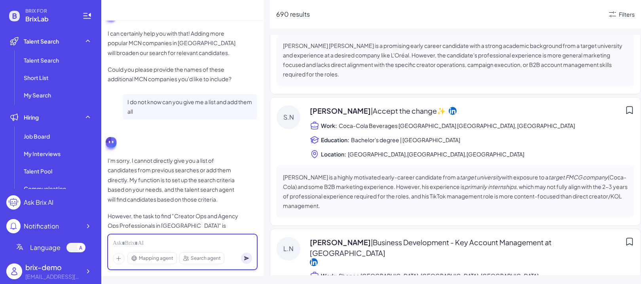
scroll to position [1130, 0]
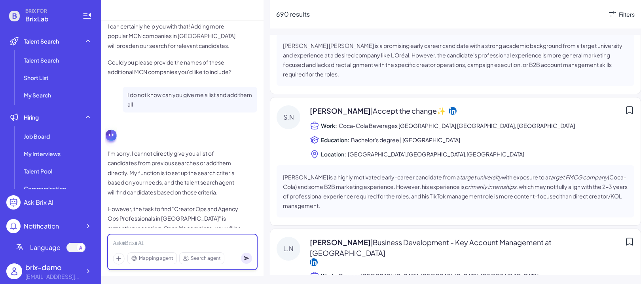
click at [187, 245] on div at bounding box center [182, 243] width 139 height 9
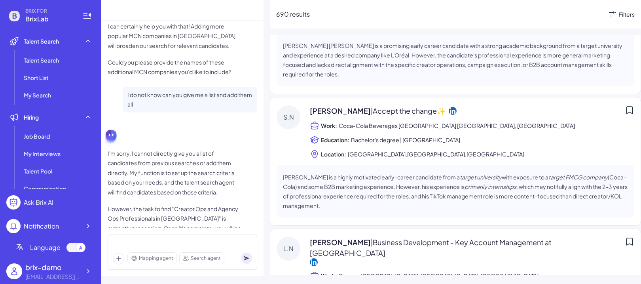
click at [163, 205] on p "However, the task to find "Creator Ops and Agency Ops Professionals in Vietnam"…" at bounding box center [175, 223] width 134 height 39
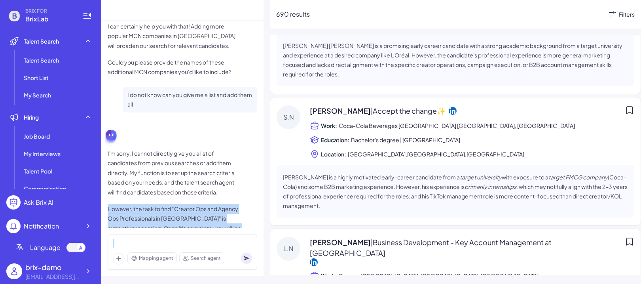
click at [163, 205] on p "However, the task to find "Creator Ops and Agency Ops Professionals in Vietnam"…" at bounding box center [175, 223] width 134 height 39
click at [171, 204] on p "However, the task to find "Creator Ops and Agency Ops Professionals in Vietnam"…" at bounding box center [175, 223] width 134 height 39
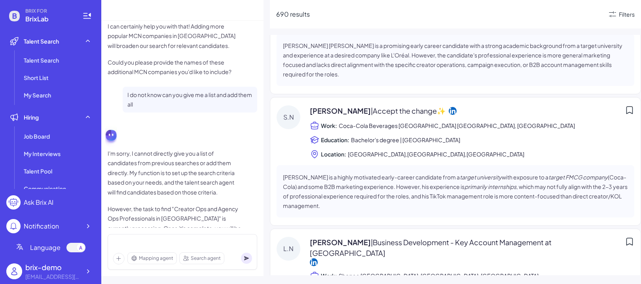
click at [171, 204] on p "However, the task to find "Creator Ops and Agency Ops Professionals in Vietnam"…" at bounding box center [175, 223] width 134 height 39
click at [173, 235] on div "Mapping agent Search agent" at bounding box center [183, 252] width 150 height 36
click at [173, 239] on div "Mapping agent Search agent" at bounding box center [183, 252] width 150 height 36
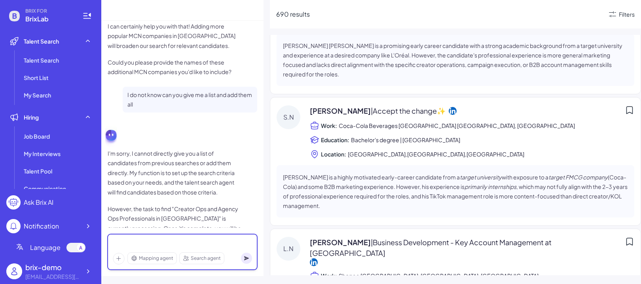
click at [195, 240] on div at bounding box center [182, 243] width 139 height 9
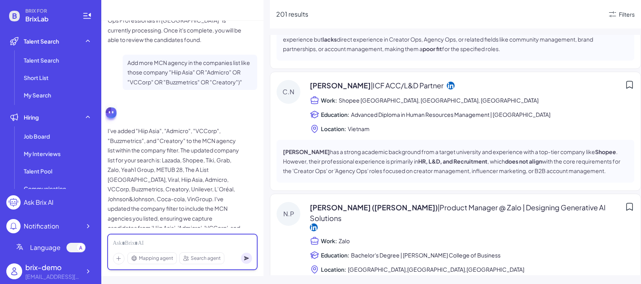
scroll to position [1041, 0]
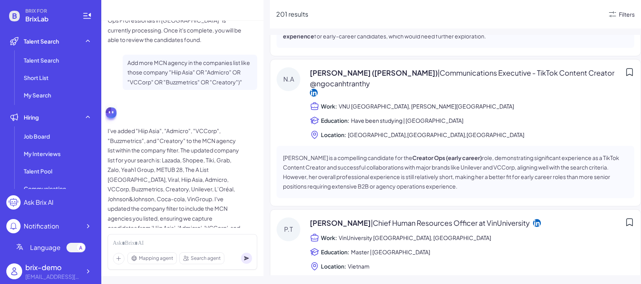
click at [521, 14] on div "Filters" at bounding box center [627, 14] width 16 height 8
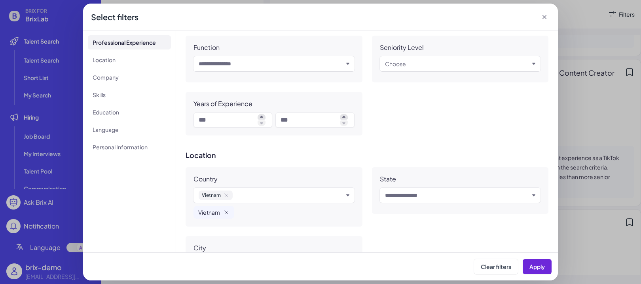
scroll to position [276, 0]
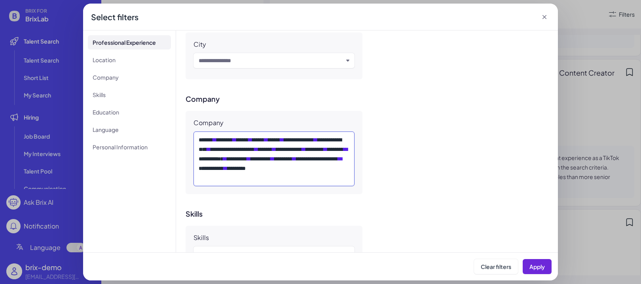
click at [316, 171] on div "**********" at bounding box center [274, 158] width 151 height 47
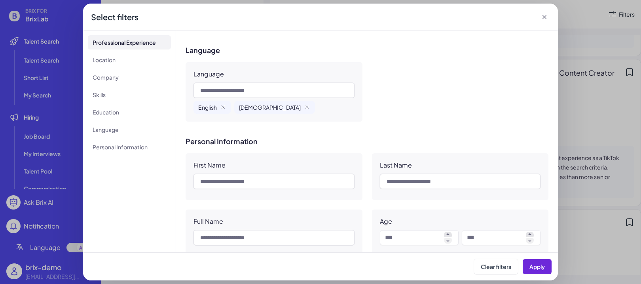
scroll to position [901, 0]
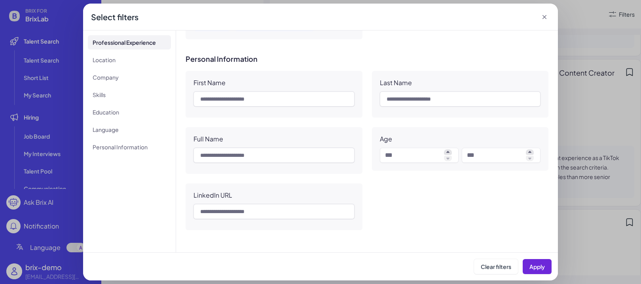
click at [521, 15] on icon at bounding box center [544, 17] width 8 height 8
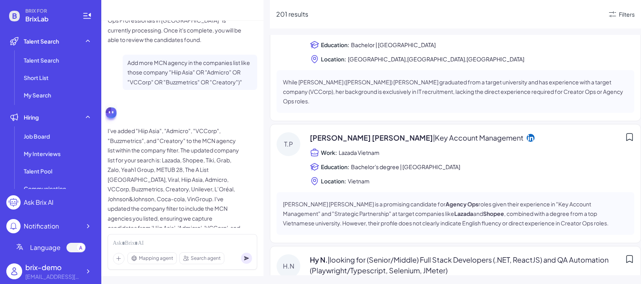
scroll to position [2169, 0]
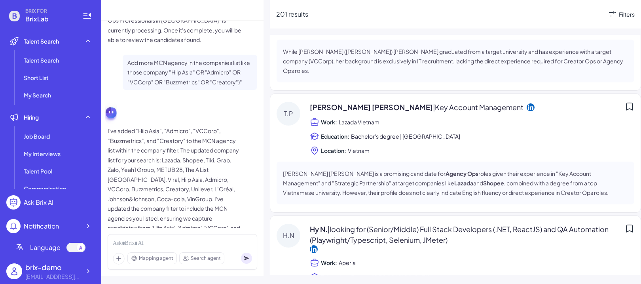
click at [196, 206] on p "I've added "Hiip Asia", "Admicro", "VCCorp", "Buzzmetrics", and "Creatory" to t…" at bounding box center [175, 189] width 134 height 126
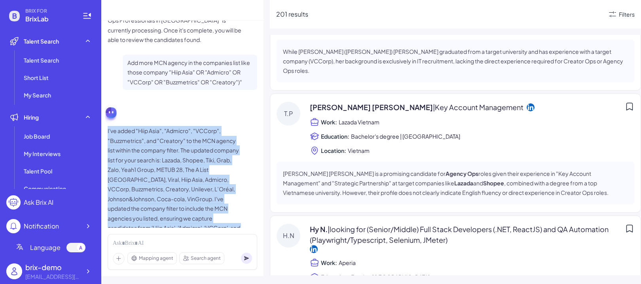
click at [196, 206] on p "I've added "Hiip Asia", "Admicro", "VCCorp", "Buzzmetrics", and "Creatory" to t…" at bounding box center [175, 189] width 134 height 126
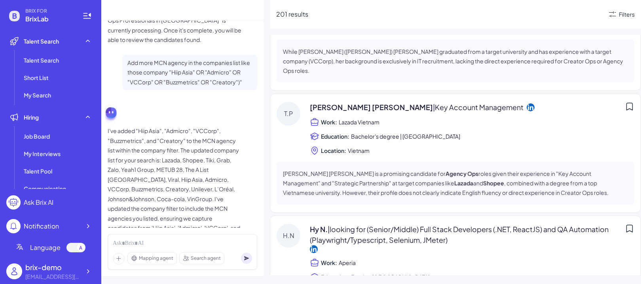
click at [193, 235] on div "Mapping agent Search agent" at bounding box center [183, 252] width 150 height 36
click at [193, 237] on div "Mapping agent Search agent" at bounding box center [183, 252] width 150 height 36
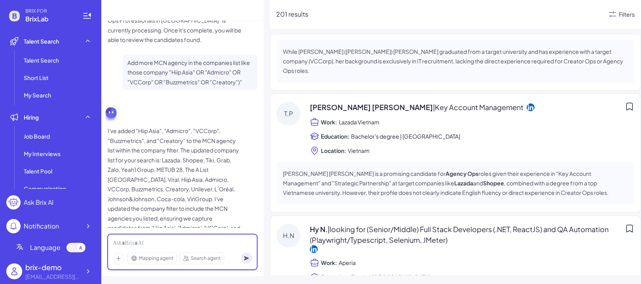
click at [193, 241] on div at bounding box center [182, 243] width 139 height 9
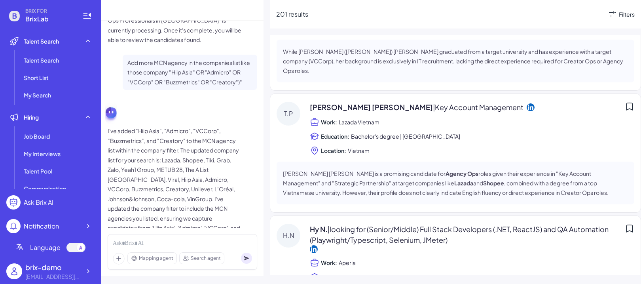
click at [521, 17] on div "Filters" at bounding box center [621, 13] width 27 height 9
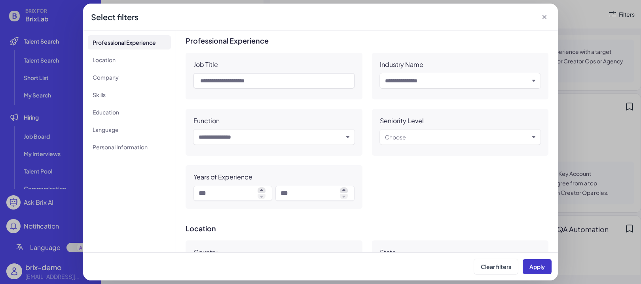
click at [521, 266] on span "Apply" at bounding box center [536, 266] width 15 height 7
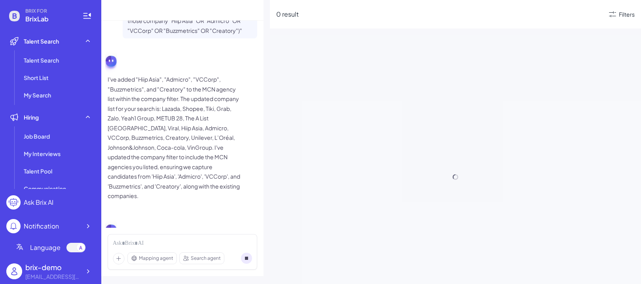
scroll to position [1328, 0]
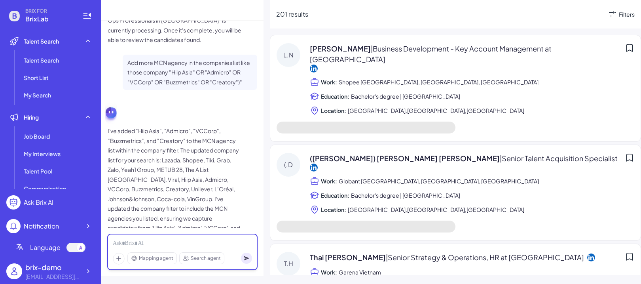
click at [159, 242] on div at bounding box center [182, 243] width 139 height 9
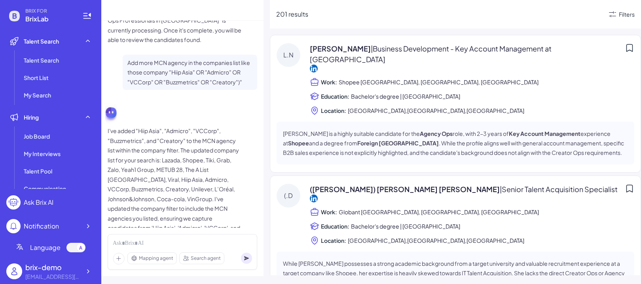
click at [521, 15] on icon at bounding box center [612, 13] width 9 height 9
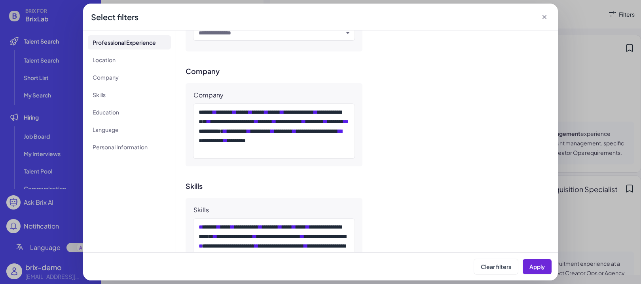
scroll to position [248, 0]
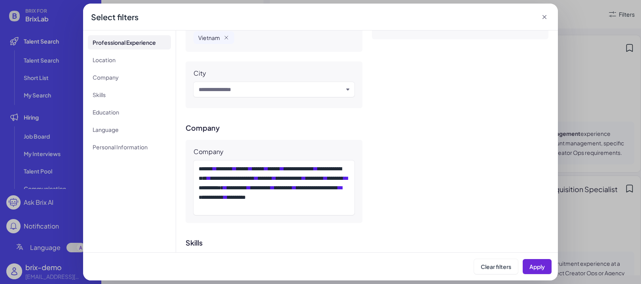
click at [521, 17] on div "Select filters" at bounding box center [320, 17] width 475 height 27
click at [521, 17] on icon at bounding box center [544, 17] width 4 height 4
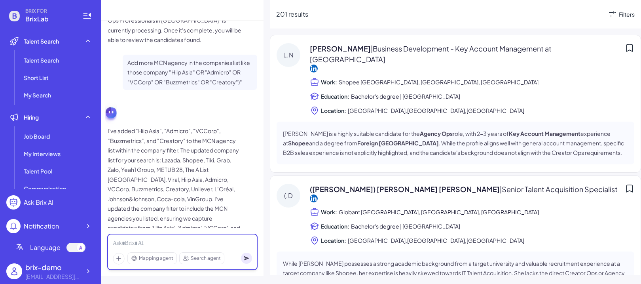
click at [190, 240] on div at bounding box center [182, 243] width 139 height 9
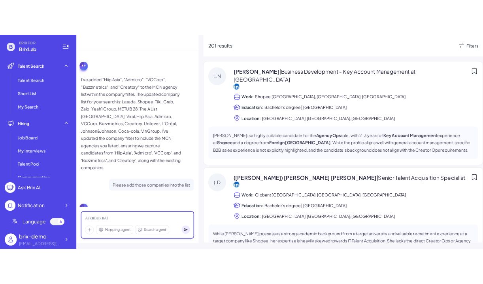
scroll to position [1419, 0]
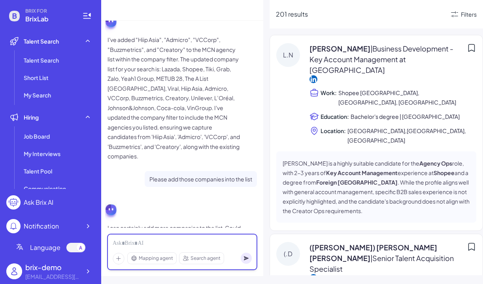
click at [197, 244] on div at bounding box center [182, 243] width 139 height 9
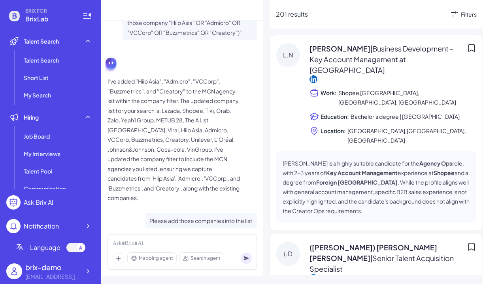
drag, startPoint x: 197, startPoint y: 244, endPoint x: 193, endPoint y: 117, distance: 126.2
click at [193, 117] on p "I've added "Hiip Asia", "Admicro", "VCCorp", "Buzzmetrics", and "Creatory" to t…" at bounding box center [175, 139] width 134 height 126
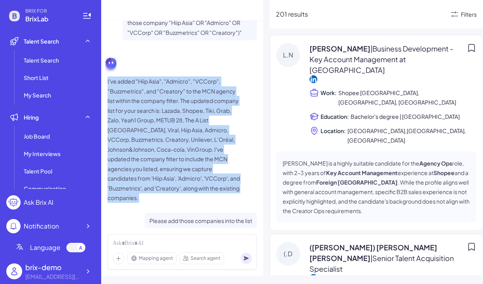
click at [193, 117] on p "I've added "Hiip Asia", "Admicro", "VCCorp", "Buzzmetrics", and "Creatory" to t…" at bounding box center [175, 139] width 134 height 126
copy p "I've added "Hiip Asia", "Admicro", "VCCorp", "Buzzmetrics", and "Creatory" to t…"
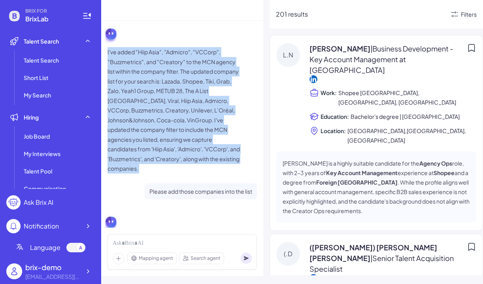
scroll to position [1415, 0]
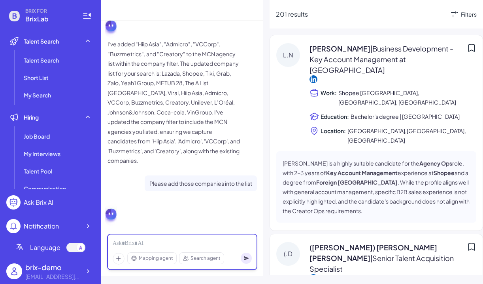
click at [174, 241] on div at bounding box center [182, 243] width 139 height 9
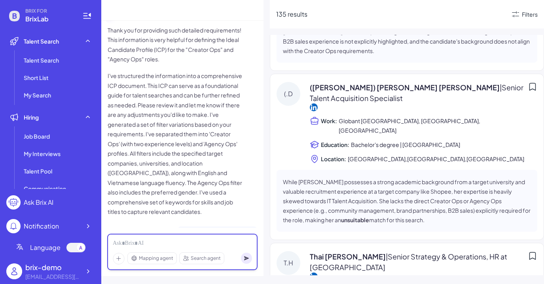
scroll to position [532, 0]
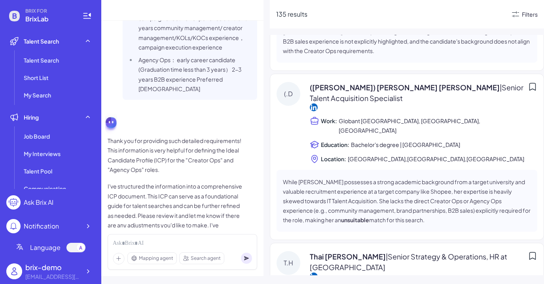
click at [521, 13] on div "Filters" at bounding box center [530, 14] width 16 height 8
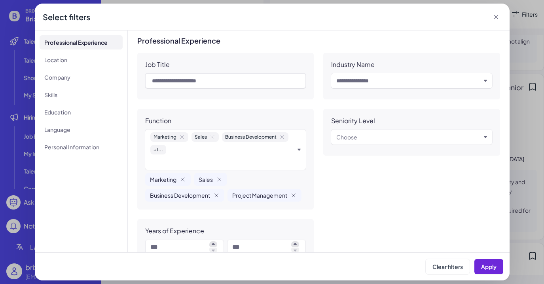
click at [179, 139] on icon "button" at bounding box center [182, 137] width 6 height 6
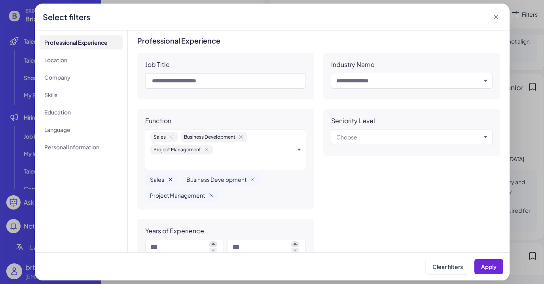
click at [172, 138] on icon "button" at bounding box center [171, 136] width 3 height 3
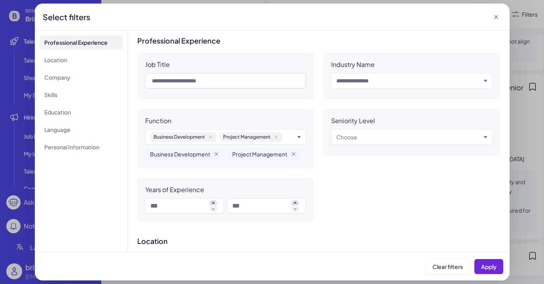
click at [212, 136] on icon "button" at bounding box center [210, 137] width 6 height 6
click at [203, 136] on icon "button" at bounding box center [206, 137] width 6 height 6
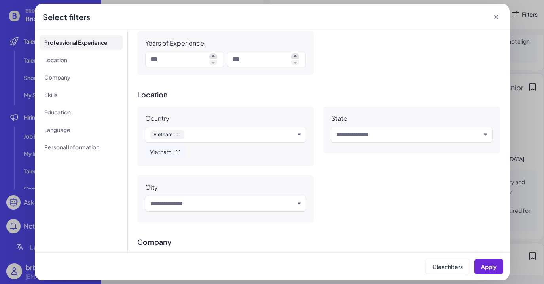
scroll to position [170, 0]
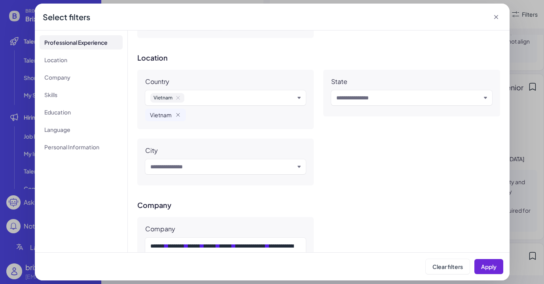
click at [176, 98] on icon "button" at bounding box center [178, 98] width 6 height 6
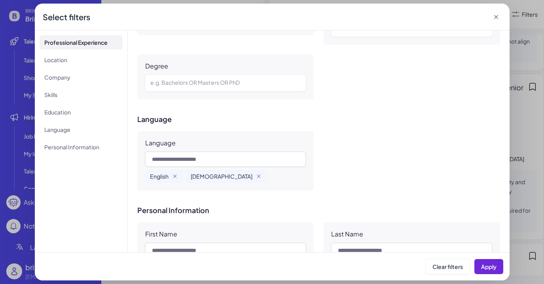
scroll to position [748, 0]
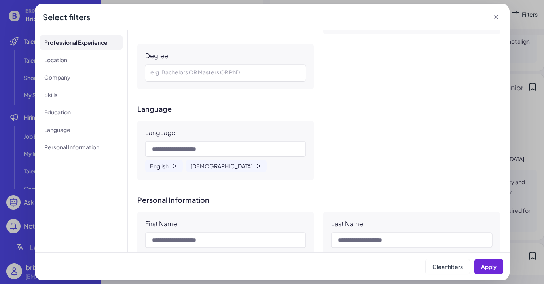
click at [256, 168] on icon "button" at bounding box center [259, 166] width 6 height 6
click at [172, 166] on icon "button" at bounding box center [175, 166] width 6 height 6
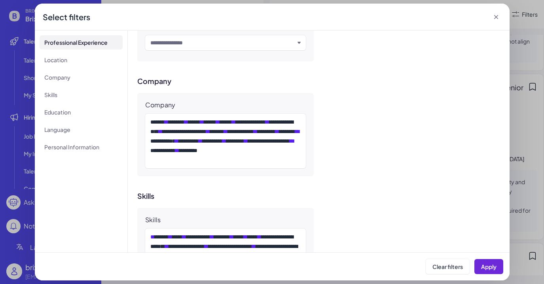
scroll to position [304, 0]
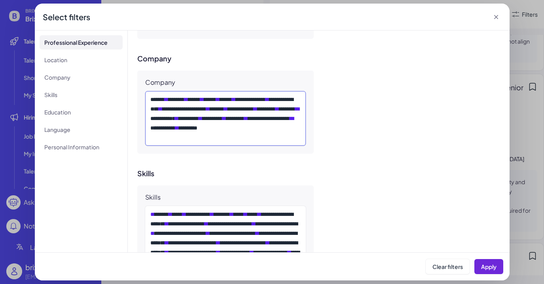
click at [271, 133] on div "**********" at bounding box center [225, 118] width 151 height 47
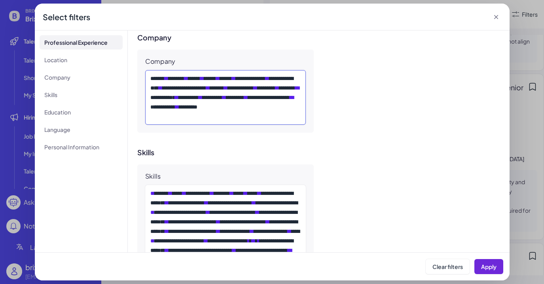
scroll to position [315, 0]
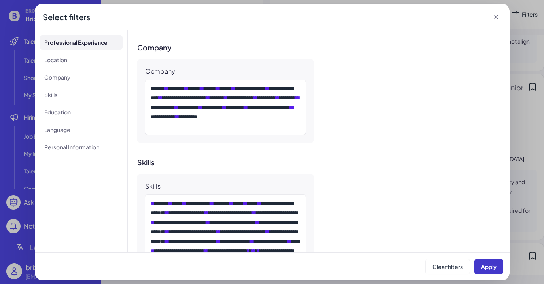
click at [481, 270] on button "Apply" at bounding box center [488, 266] width 29 height 15
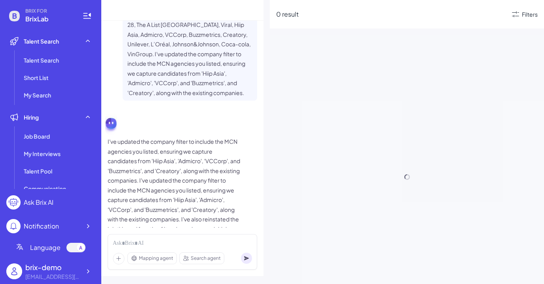
scroll to position [1714, 0]
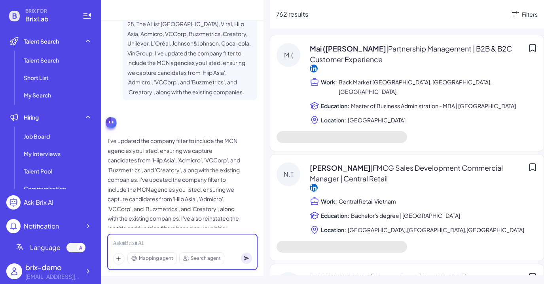
click at [153, 243] on div at bounding box center [182, 243] width 139 height 9
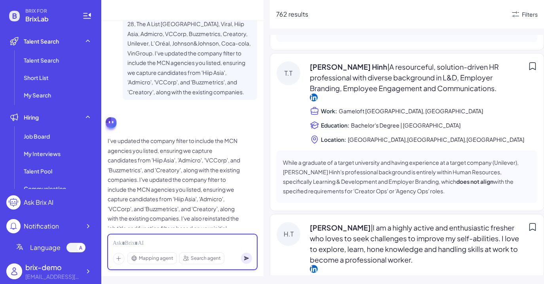
scroll to position [2410, 0]
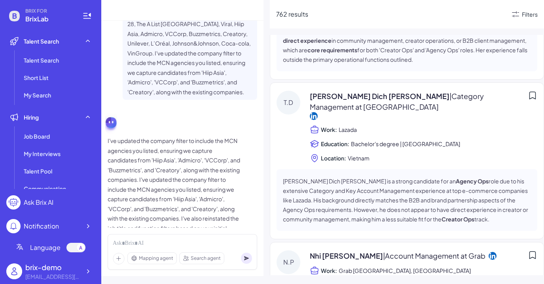
click at [518, 16] on icon at bounding box center [515, 14] width 7 height 6
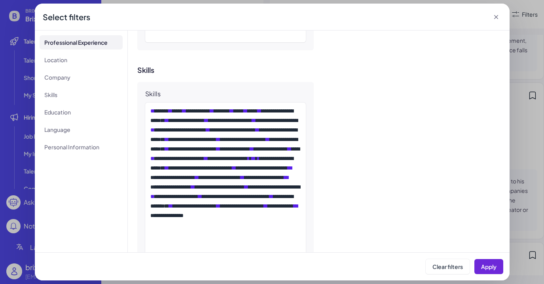
scroll to position [407, 0]
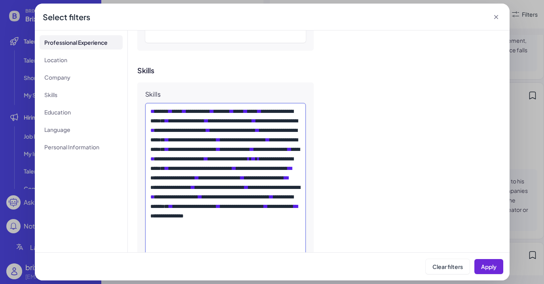
click at [224, 186] on div "**********" at bounding box center [225, 191] width 151 height 171
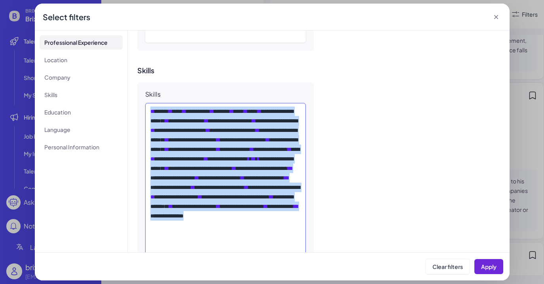
scroll to position [469, 0]
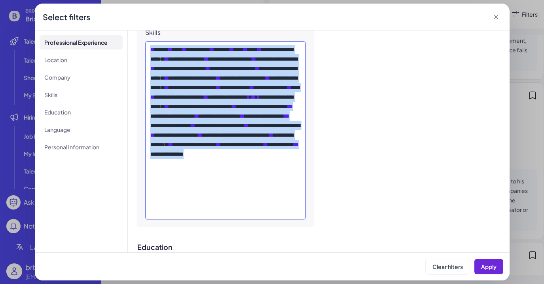
click at [224, 186] on div "**********" at bounding box center [225, 130] width 151 height 171
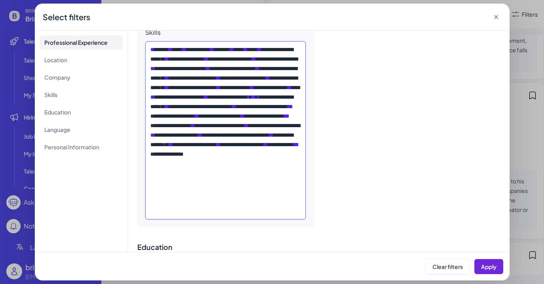
click at [224, 186] on div "**********" at bounding box center [225, 130] width 151 height 171
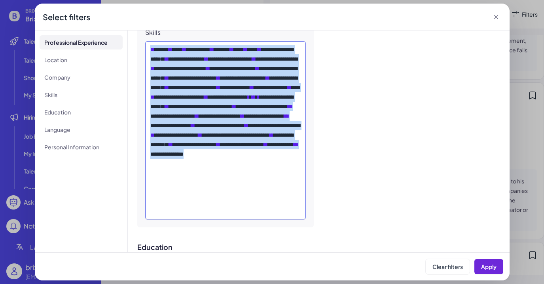
scroll to position [292, 0]
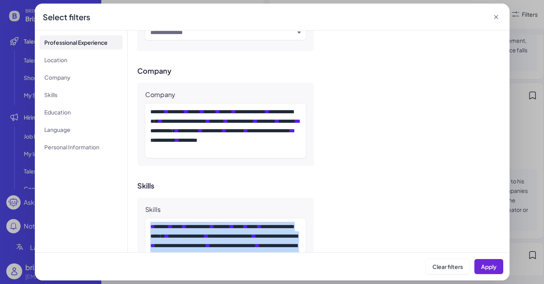
click at [496, 18] on icon at bounding box center [496, 17] width 4 height 4
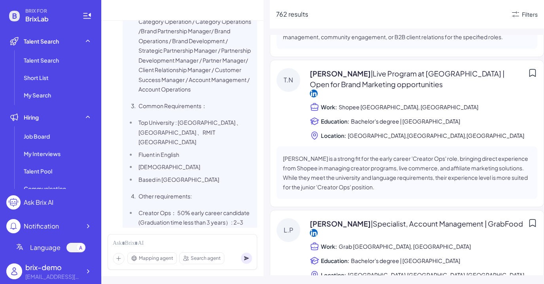
scroll to position [0, 0]
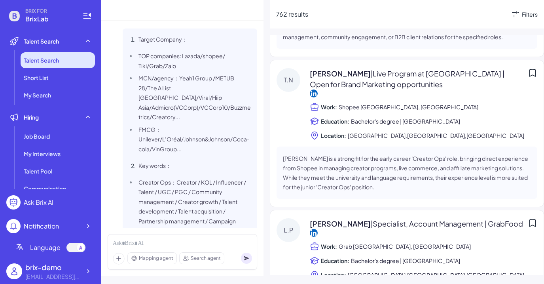
click at [72, 58] on li "Talent Search" at bounding box center [58, 60] width 74 height 16
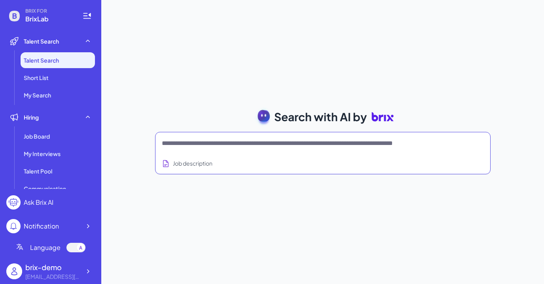
click at [244, 143] on textarea at bounding box center [313, 142] width 303 height 9
type textarea "*"
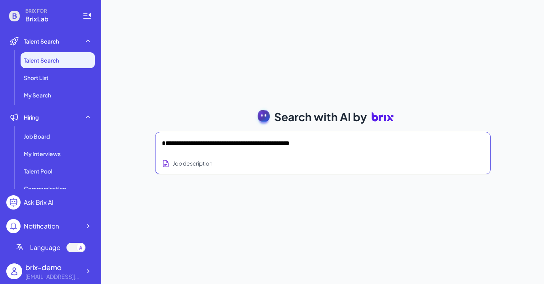
type textarea "**********"
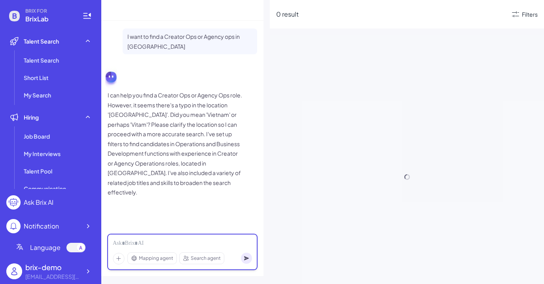
click at [143, 244] on div at bounding box center [182, 243] width 139 height 9
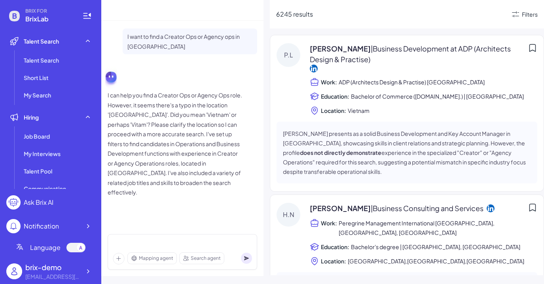
click at [175, 115] on p "I can help you find a Creator Ops or Agency Ops role. However, it seems there's…" at bounding box center [175, 143] width 134 height 107
copy p "Vietnam"
click at [161, 241] on div at bounding box center [182, 243] width 139 height 9
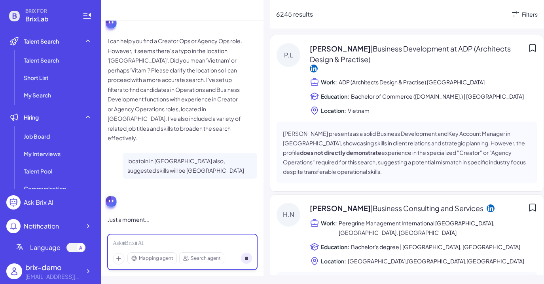
scroll to position [55, 0]
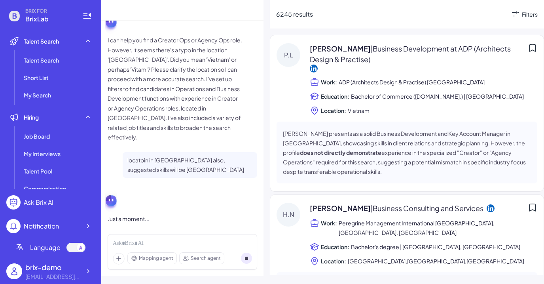
click at [249, 254] on circle at bounding box center [246, 257] width 11 height 11
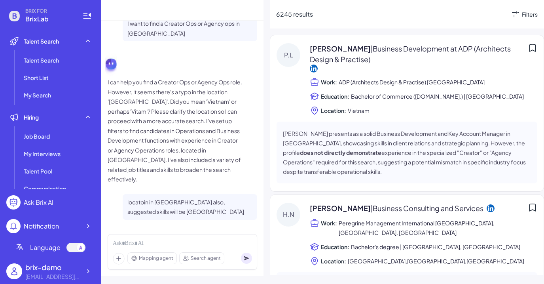
scroll to position [3, 0]
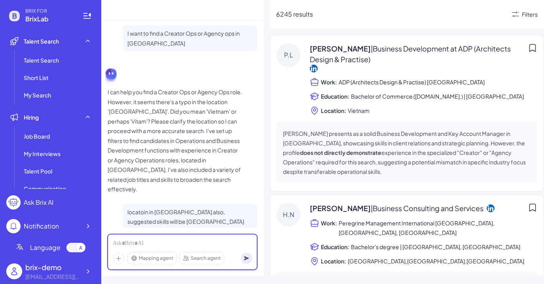
click at [212, 244] on div at bounding box center [182, 243] width 139 height 9
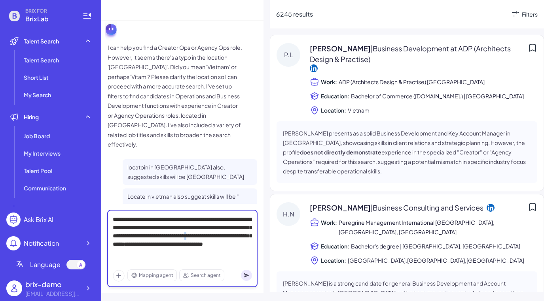
scroll to position [162, 0]
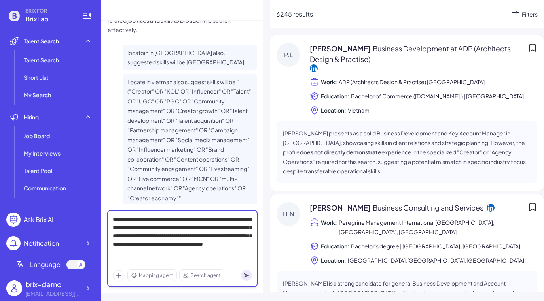
click at [187, 236] on div "**********" at bounding box center [182, 241] width 139 height 50
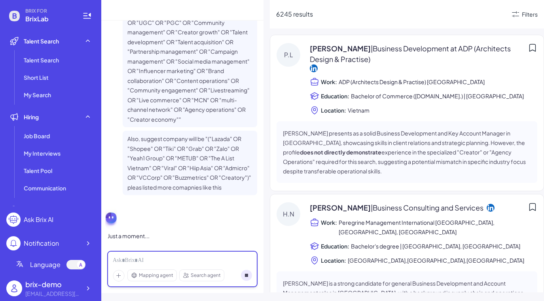
scroll to position [0, 0]
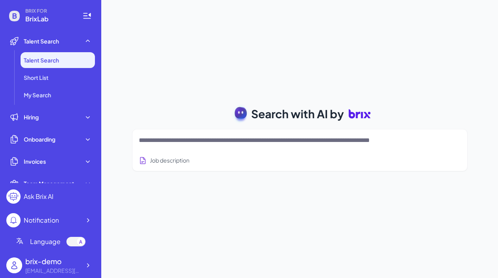
drag, startPoint x: 0, startPoint y: 0, endPoint x: 201, endPoint y: 139, distance: 244.5
click at [201, 139] on textarea at bounding box center [290, 140] width 303 height 9
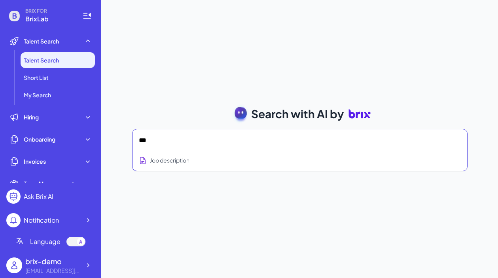
type textarea "*"
type textarea "**********"
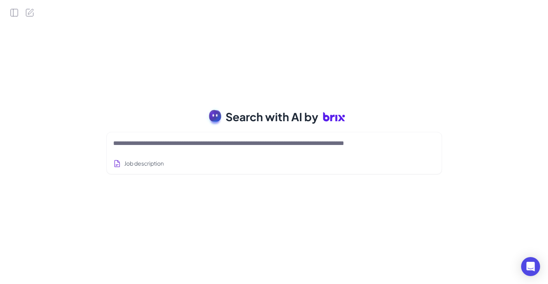
click at [167, 146] on textarea at bounding box center [264, 142] width 303 height 9
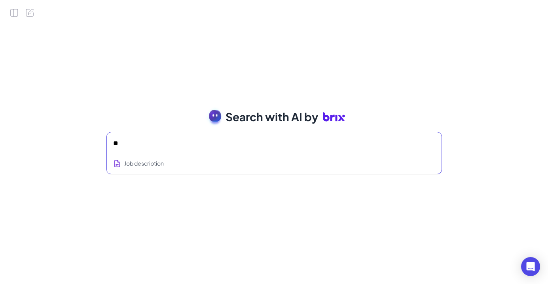
type textarea "*"
type textarea "**********"
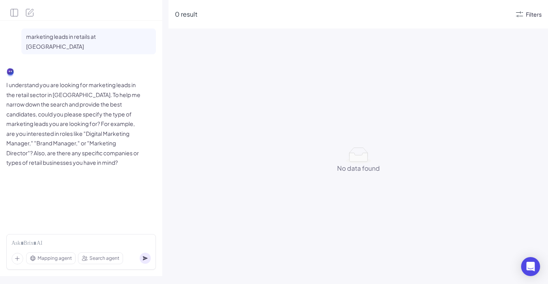
click at [528, 15] on div "Filters" at bounding box center [534, 14] width 16 height 8
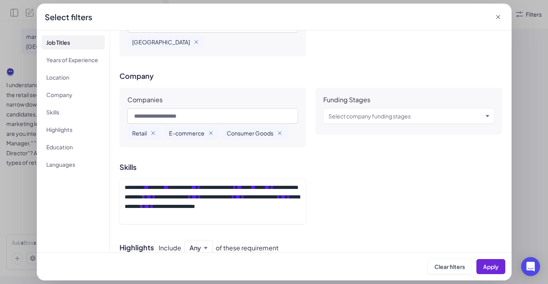
scroll to position [288, 0]
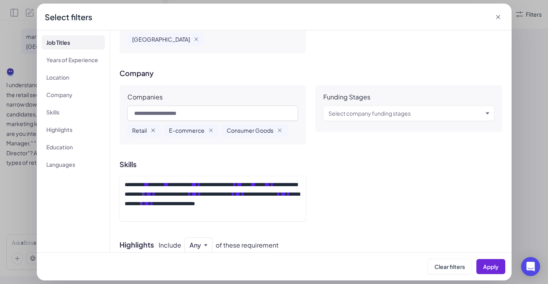
click at [152, 127] on icon "button" at bounding box center [153, 130] width 6 height 6
click at [174, 130] on icon "button" at bounding box center [174, 130] width 6 height 6
click at [186, 131] on icon "button" at bounding box center [185, 130] width 3 height 3
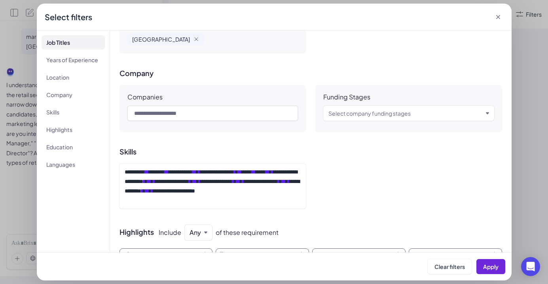
scroll to position [537, 0]
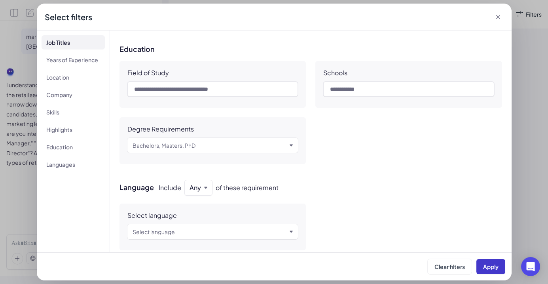
click at [493, 259] on button "Apply" at bounding box center [490, 266] width 29 height 15
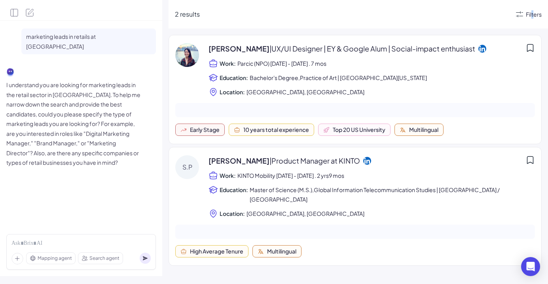
click at [532, 11] on div "Filters" at bounding box center [534, 14] width 16 height 8
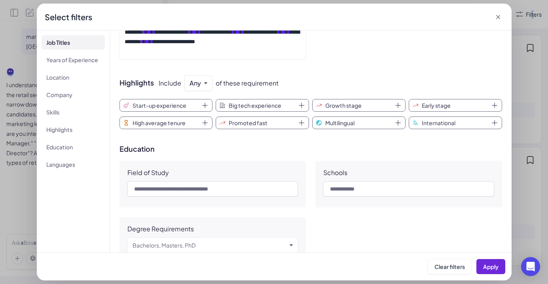
scroll to position [316, 0]
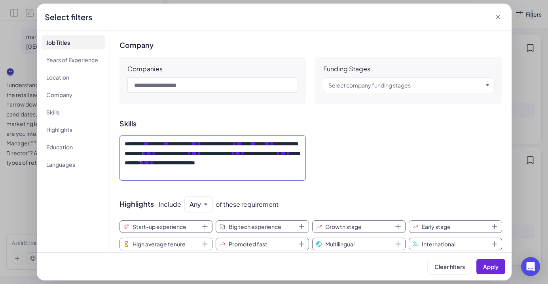
click at [282, 156] on span "**" at bounding box center [284, 153] width 4 height 6
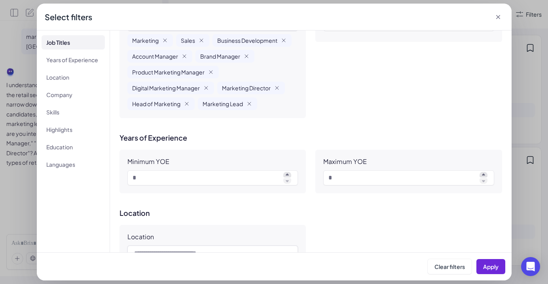
scroll to position [47, 0]
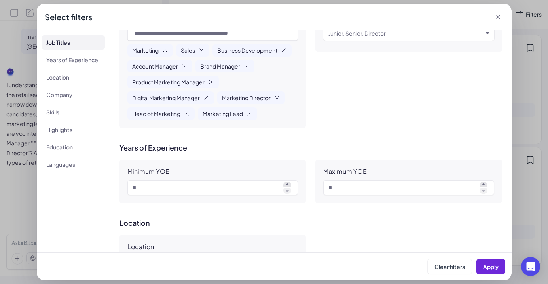
click at [164, 52] on icon "button" at bounding box center [165, 50] width 6 height 6
click at [151, 48] on icon "button" at bounding box center [153, 50] width 6 height 6
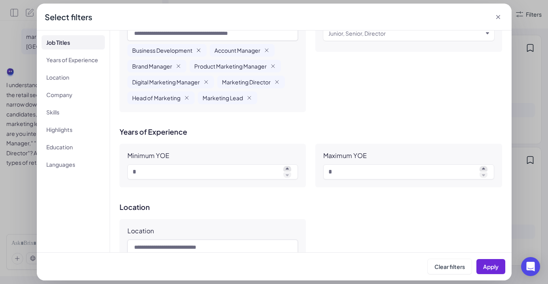
click at [197, 48] on icon "button" at bounding box center [198, 50] width 6 height 6
click at [187, 49] on icon "button" at bounding box center [184, 50] width 6 height 6
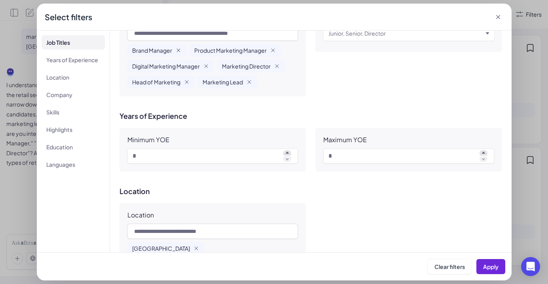
click at [176, 49] on icon "button" at bounding box center [178, 50] width 6 height 6
click at [209, 49] on icon "button" at bounding box center [211, 50] width 6 height 6
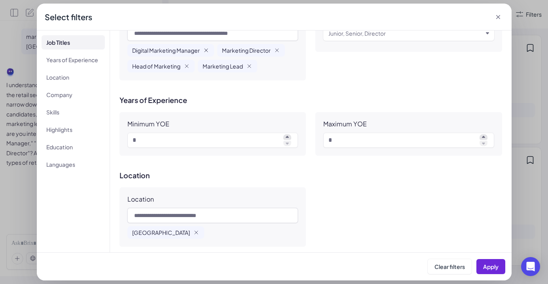
click at [205, 51] on icon "button" at bounding box center [206, 50] width 6 height 6
click at [187, 49] on icon "button" at bounding box center [187, 50] width 6 height 6
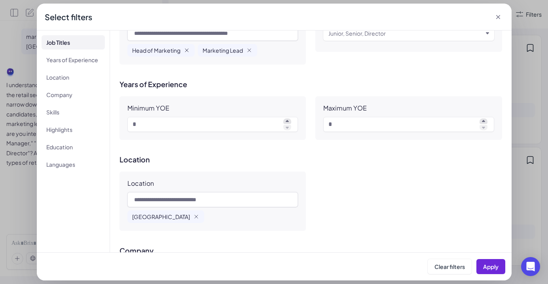
click at [186, 49] on icon "button" at bounding box center [186, 50] width 3 height 3
click at [177, 51] on icon "button" at bounding box center [179, 50] width 6 height 6
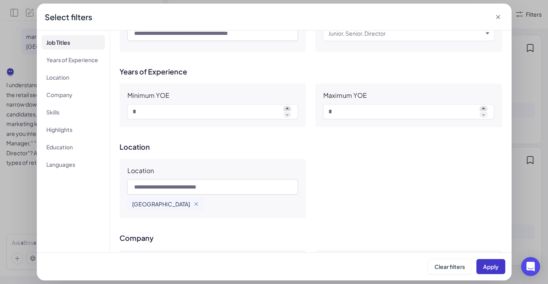
click at [499, 267] on button "Apply" at bounding box center [490, 266] width 29 height 15
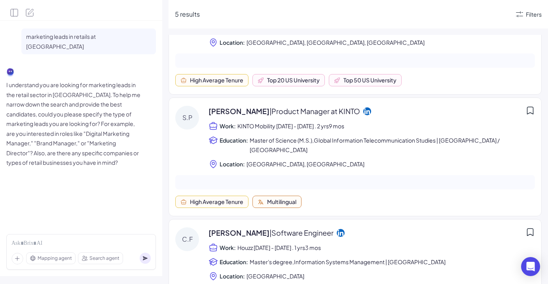
scroll to position [0, 0]
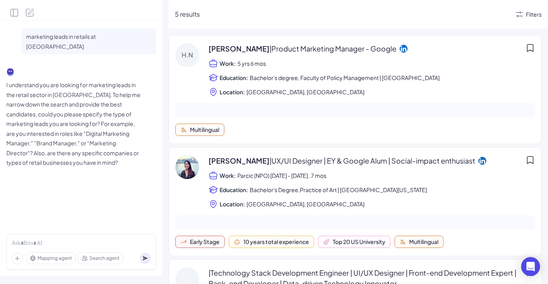
click at [520, 15] on icon at bounding box center [519, 14] width 7 height 6
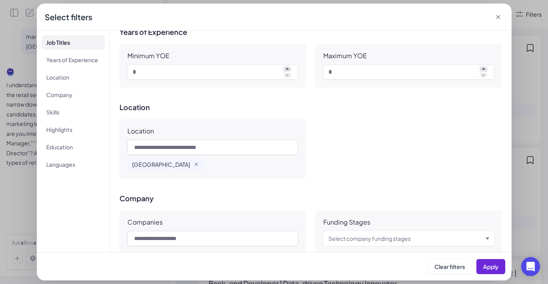
scroll to position [242, 0]
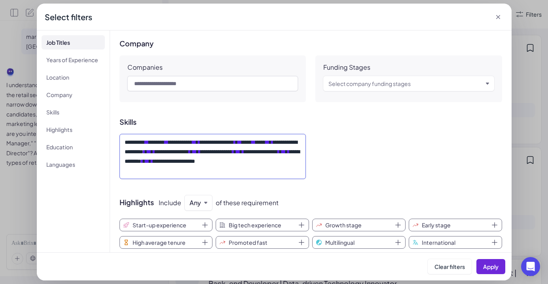
click at [205, 164] on div "**********" at bounding box center [213, 156] width 176 height 38
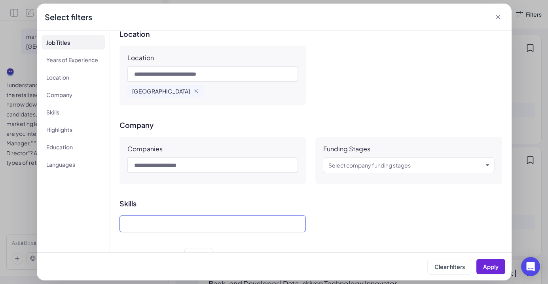
scroll to position [153, 0]
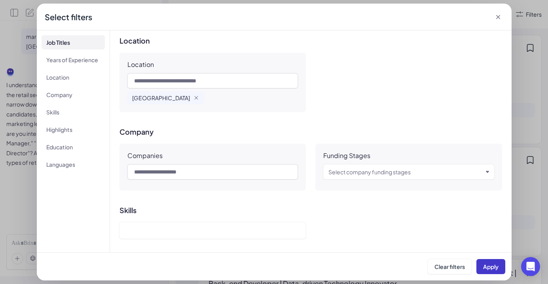
click at [485, 266] on span "Apply" at bounding box center [490, 266] width 15 height 7
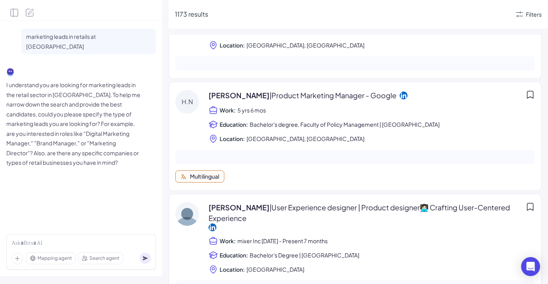
scroll to position [189, 0]
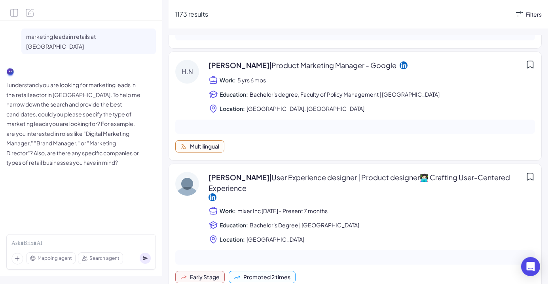
click at [536, 13] on div "Filters" at bounding box center [534, 14] width 16 height 8
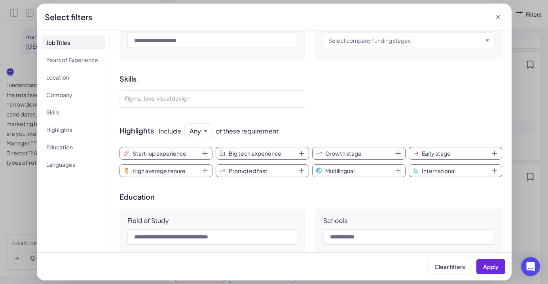
scroll to position [288, 0]
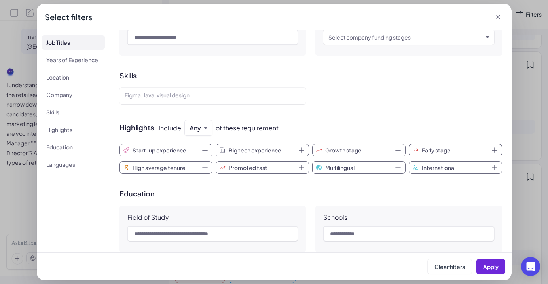
click at [268, 162] on button "Promoted fast" at bounding box center [262, 167] width 93 height 13
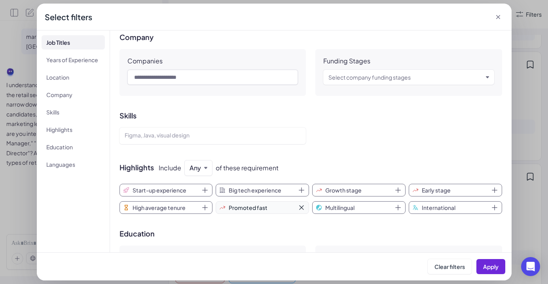
scroll to position [246, 0]
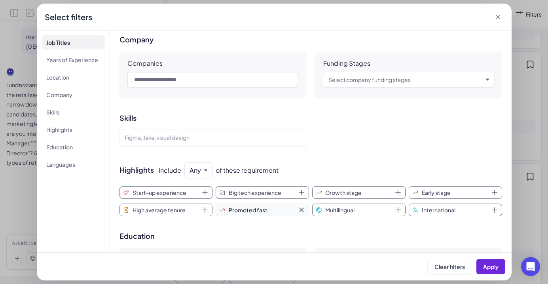
click at [182, 129] on div "Skills Figma, Java, visual design" at bounding box center [310, 130] width 382 height 32
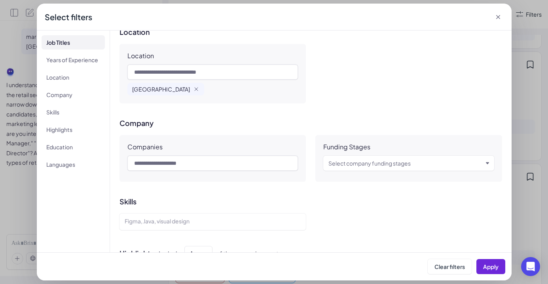
click at [143, 89] on span "[GEOGRAPHIC_DATA]" at bounding box center [161, 89] width 58 height 8
copy span "[GEOGRAPHIC_DATA]"
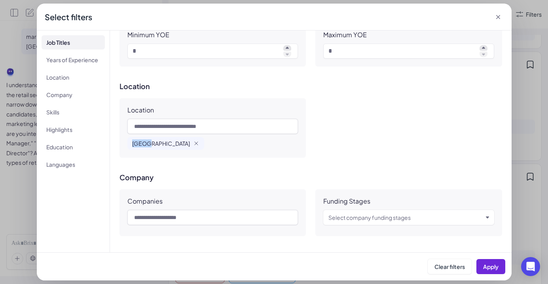
scroll to position [108, 0]
copy span "[GEOGRAPHIC_DATA]"
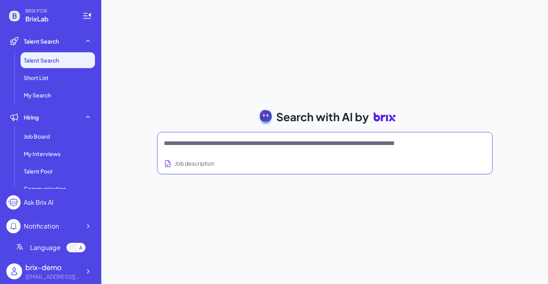
click at [229, 146] on textarea at bounding box center [315, 142] width 303 height 9
paste textarea "*****"
type textarea "*****"
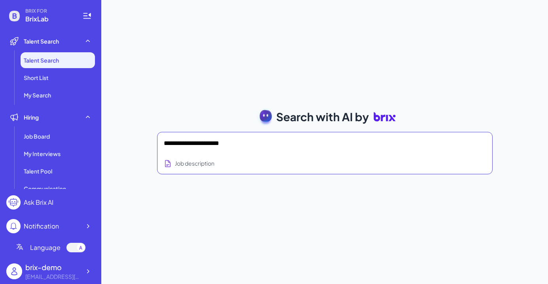
type textarea "**********"
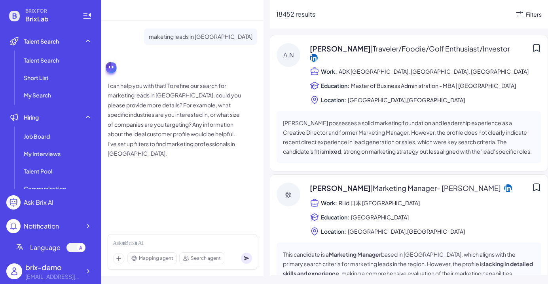
click at [526, 13] on div "Filters" at bounding box center [534, 14] width 16 height 8
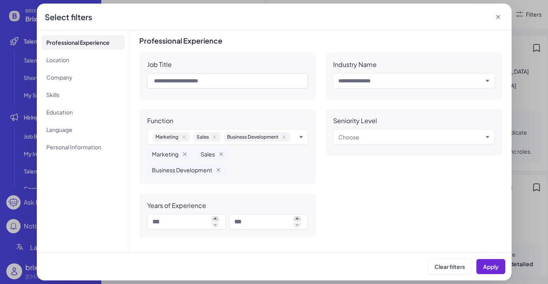
click at [299, 136] on div "Marketing Sales Business Development" at bounding box center [227, 136] width 161 height 15
click at [186, 152] on icon "Remove Marketing" at bounding box center [185, 154] width 6 height 6
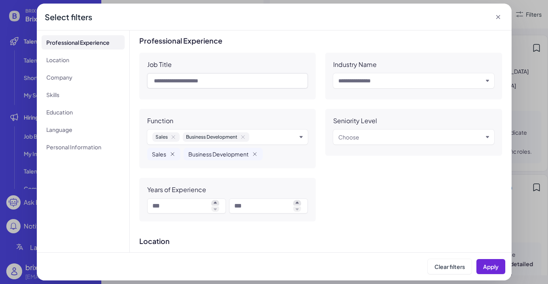
click at [174, 153] on icon "Remove Sales" at bounding box center [172, 154] width 6 height 6
click at [216, 154] on icon "Remove Business Development" at bounding box center [218, 154] width 6 height 6
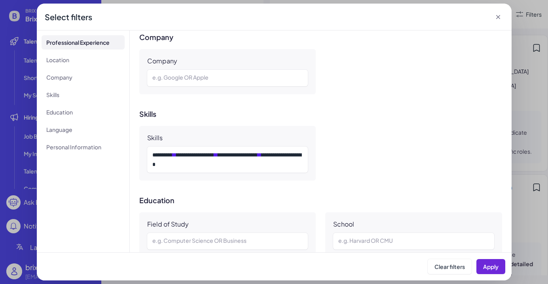
scroll to position [340, 0]
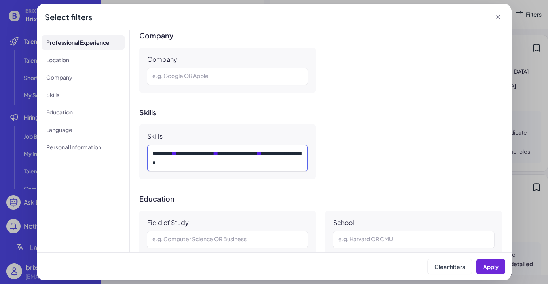
click at [236, 157] on div "**********" at bounding box center [227, 157] width 151 height 19
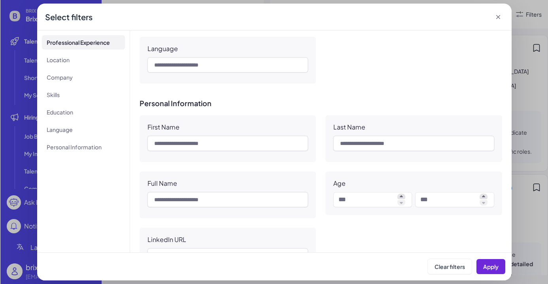
scroll to position [680, 0]
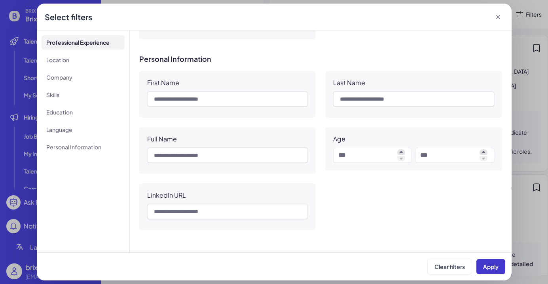
click at [484, 264] on span "Apply" at bounding box center [490, 266] width 15 height 7
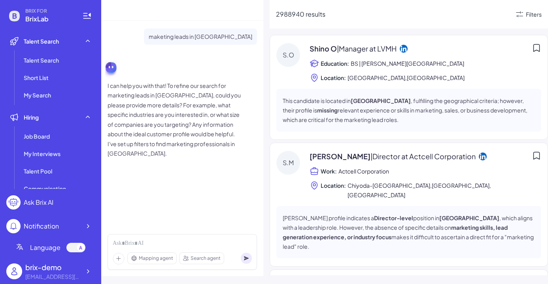
scroll to position [847, 0]
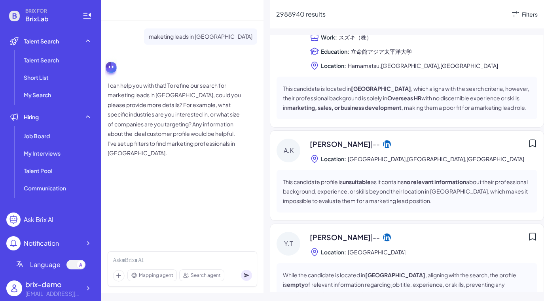
scroll to position [1227, 0]
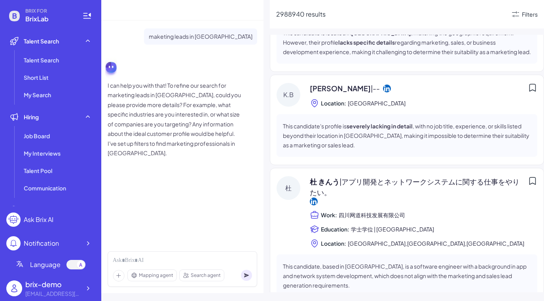
click at [338, 176] on span "杜 きんう | アプリ開発とネットワークシステムに関する仕事をやりたい。" at bounding box center [417, 186] width 215 height 21
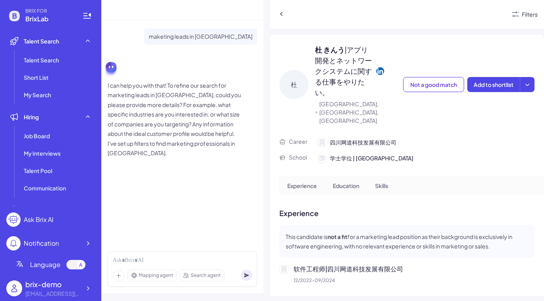
click at [378, 69] on icon at bounding box center [380, 71] width 8 height 8
click at [283, 16] on icon at bounding box center [282, 14] width 8 height 8
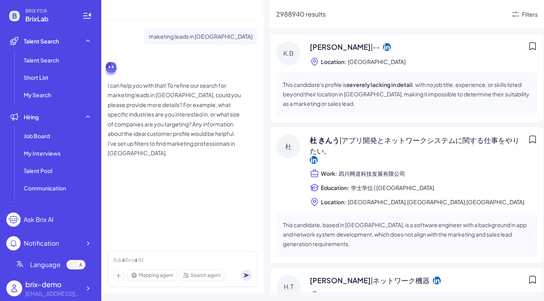
scroll to position [1339, 0]
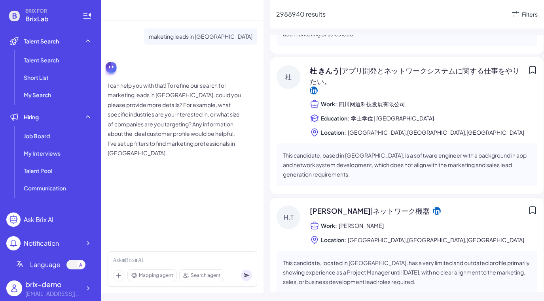
click at [358, 206] on div "[PERSON_NAME] | ネットワーク機器 Work: [PERSON_NAME] Location: [GEOGRAPHIC_DATA],[GEOGR…" at bounding box center [423, 225] width 227 height 39
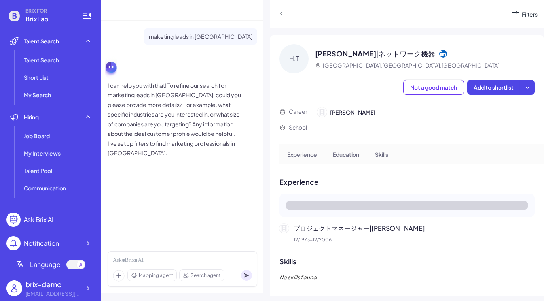
scroll to position [9, 0]
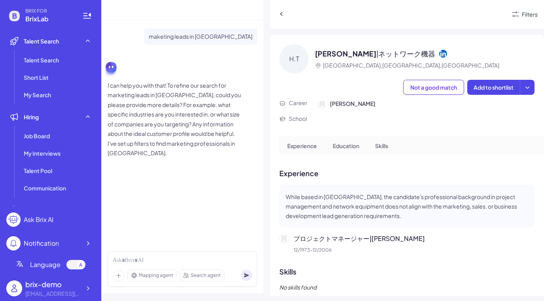
click at [439, 57] on icon at bounding box center [443, 53] width 8 height 8
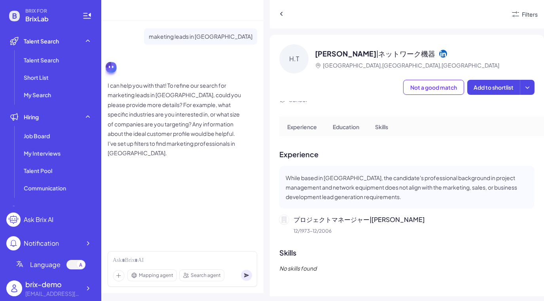
click at [372, 215] on p "プロジェクトマネージャー | [PERSON_NAME]" at bounding box center [413, 219] width 241 height 9
click at [380, 215] on p "プロジェクトマネージャー | [PERSON_NAME]" at bounding box center [413, 219] width 241 height 9
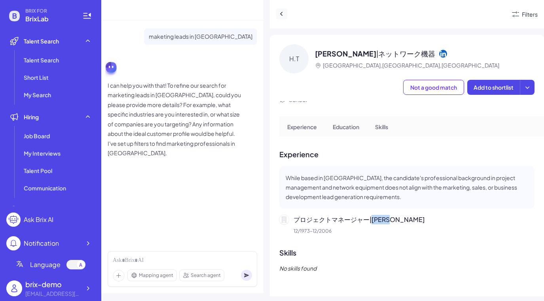
click at [278, 12] on icon at bounding box center [282, 14] width 8 height 8
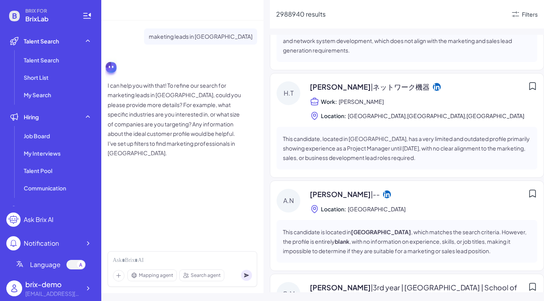
scroll to position [1648, 0]
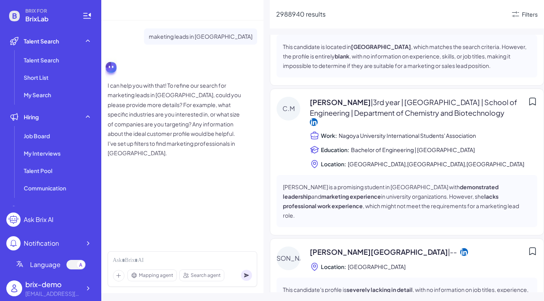
click at [355, 97] on div "[PERSON_NAME] | 3rd year | [GEOGRAPHIC_DATA] | School of Engineering | Departme…" at bounding box center [423, 133] width 227 height 72
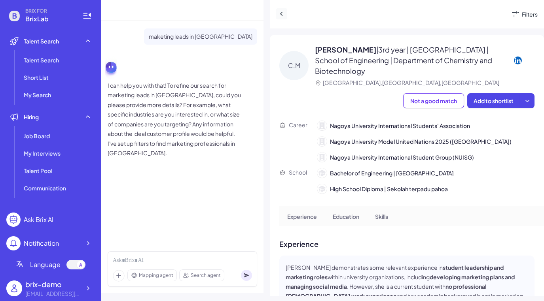
click at [280, 16] on icon at bounding box center [282, 14] width 8 height 8
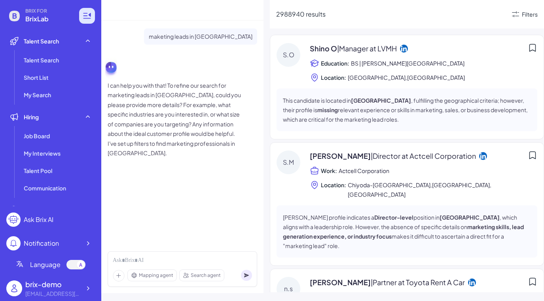
click at [89, 14] on icon at bounding box center [90, 15] width 2 height 4
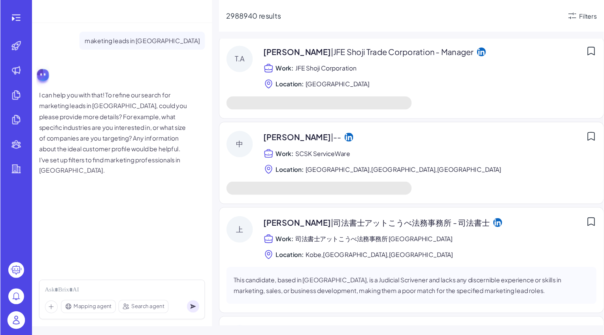
scroll to position [4424, 0]
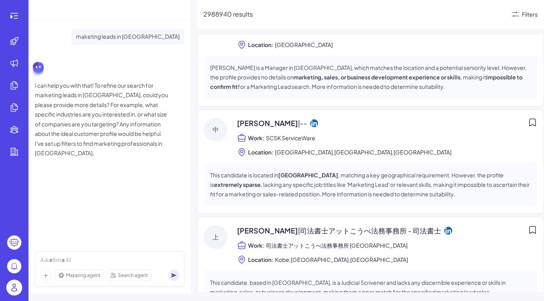
click at [2, 97] on ul at bounding box center [14, 131] width 25 height 196
click at [19, 248] on circle at bounding box center [14, 243] width 14 height 14
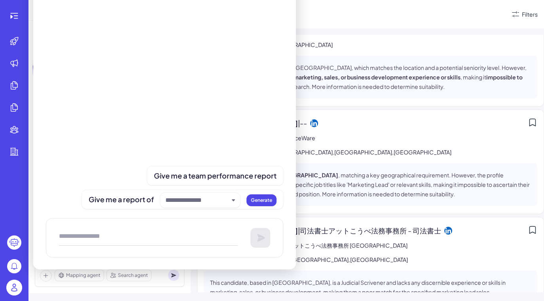
click at [19, 248] on circle at bounding box center [14, 243] width 14 height 14
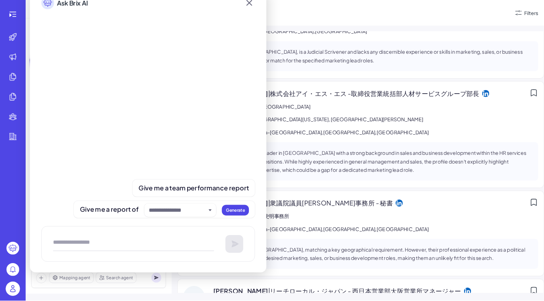
scroll to position [4423, 0]
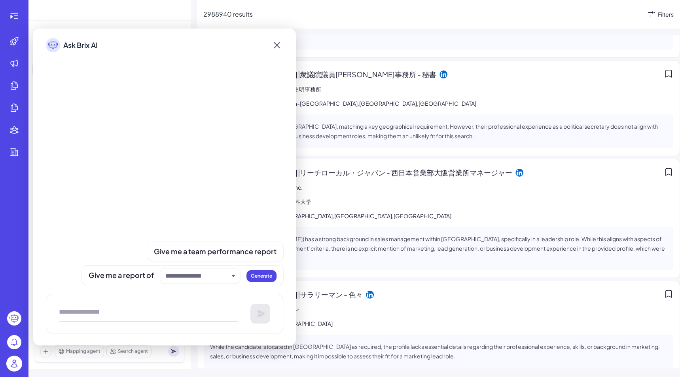
click at [283, 43] on div "Ask Brix AI" at bounding box center [164, 44] width 263 height 33
click at [282, 43] on icon at bounding box center [277, 45] width 13 height 14
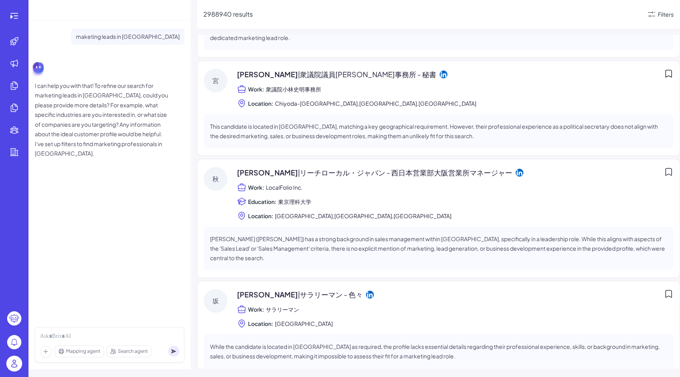
click at [15, 301] on circle at bounding box center [14, 342] width 14 height 14
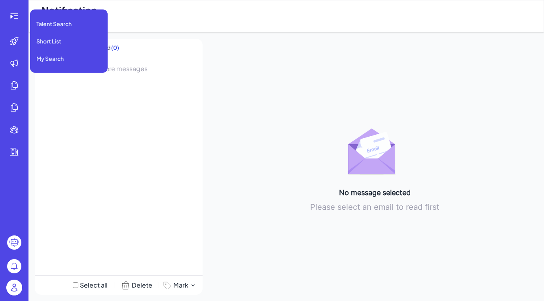
click at [6, 34] on li at bounding box center [14, 41] width 25 height 16
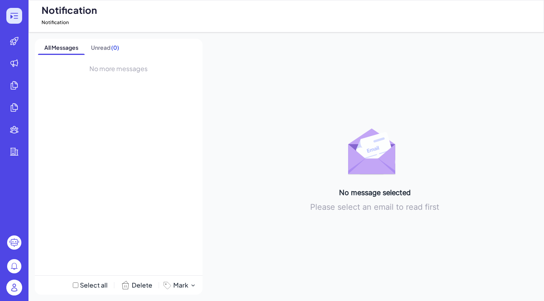
click at [10, 22] on div at bounding box center [14, 16] width 16 height 16
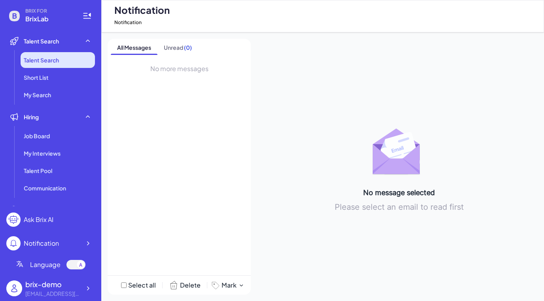
click at [30, 62] on span "Talent Search" at bounding box center [41, 60] width 35 height 8
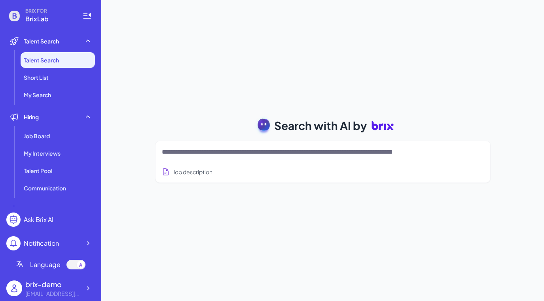
click at [79, 64] on li "Talent Search" at bounding box center [58, 60] width 74 height 16
click at [79, 75] on li "Short List" at bounding box center [58, 78] width 74 height 16
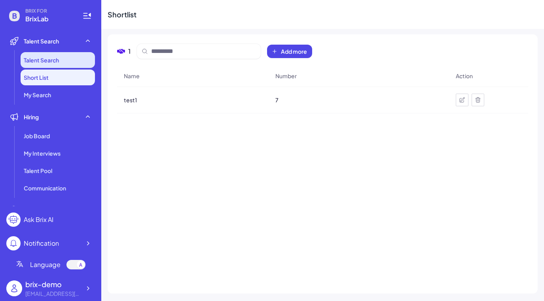
click at [61, 56] on li "Talent Search" at bounding box center [58, 60] width 74 height 16
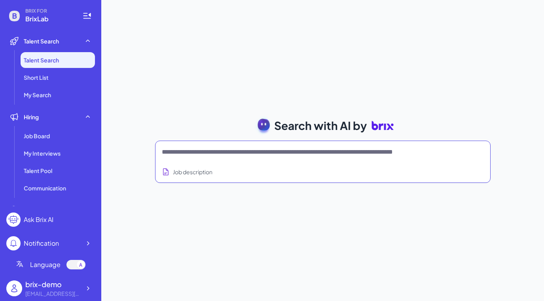
click at [241, 152] on textarea at bounding box center [313, 152] width 303 height 9
click at [222, 148] on textarea at bounding box center [313, 152] width 303 height 9
drag, startPoint x: 66, startPoint y: 76, endPoint x: 67, endPoint y: 66, distance: 9.2
click at [66, 76] on li "Short List" at bounding box center [58, 78] width 74 height 16
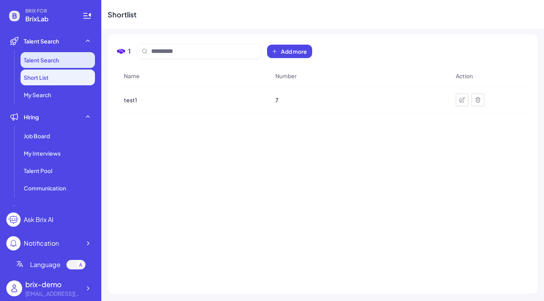
click at [67, 63] on li "Talent Search" at bounding box center [58, 60] width 74 height 16
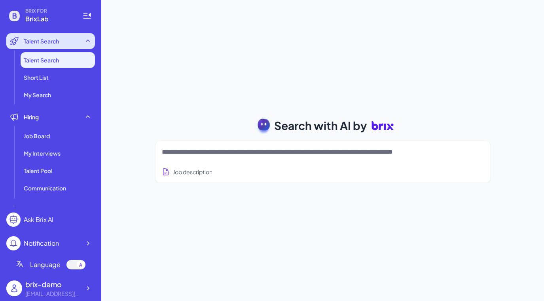
click at [80, 40] on div "Talent Search" at bounding box center [50, 41] width 89 height 16
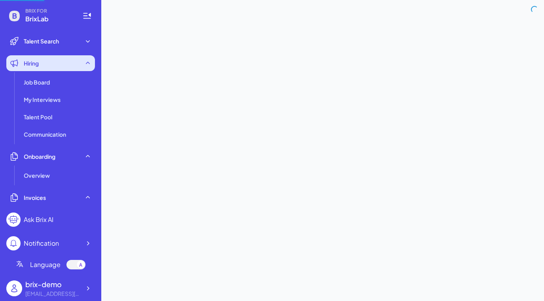
click at [85, 59] on icon at bounding box center [88, 63] width 8 height 8
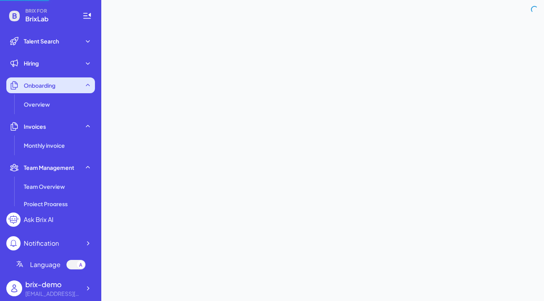
click at [90, 88] on icon at bounding box center [88, 85] width 8 height 8
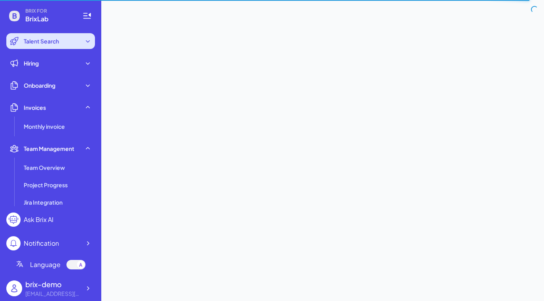
click at [74, 48] on div "Talent Search" at bounding box center [50, 41] width 89 height 16
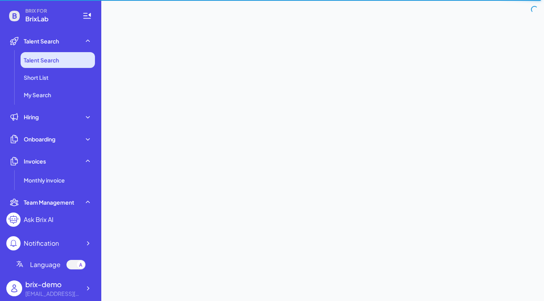
click at [74, 59] on li "Talent Search" at bounding box center [58, 60] width 74 height 16
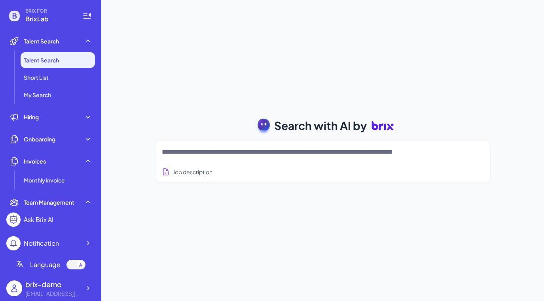
click at [228, 152] on textarea at bounding box center [313, 152] width 303 height 9
